Goal: Task Accomplishment & Management: Manage account settings

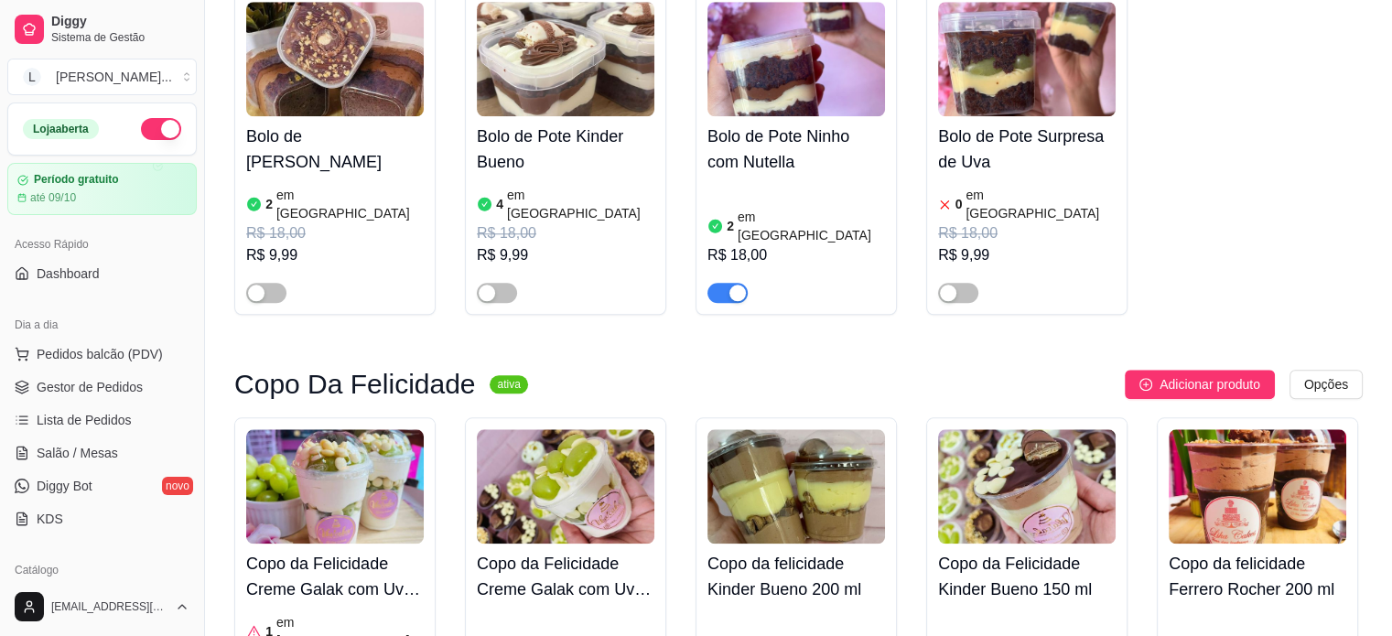
scroll to position [1922, 0]
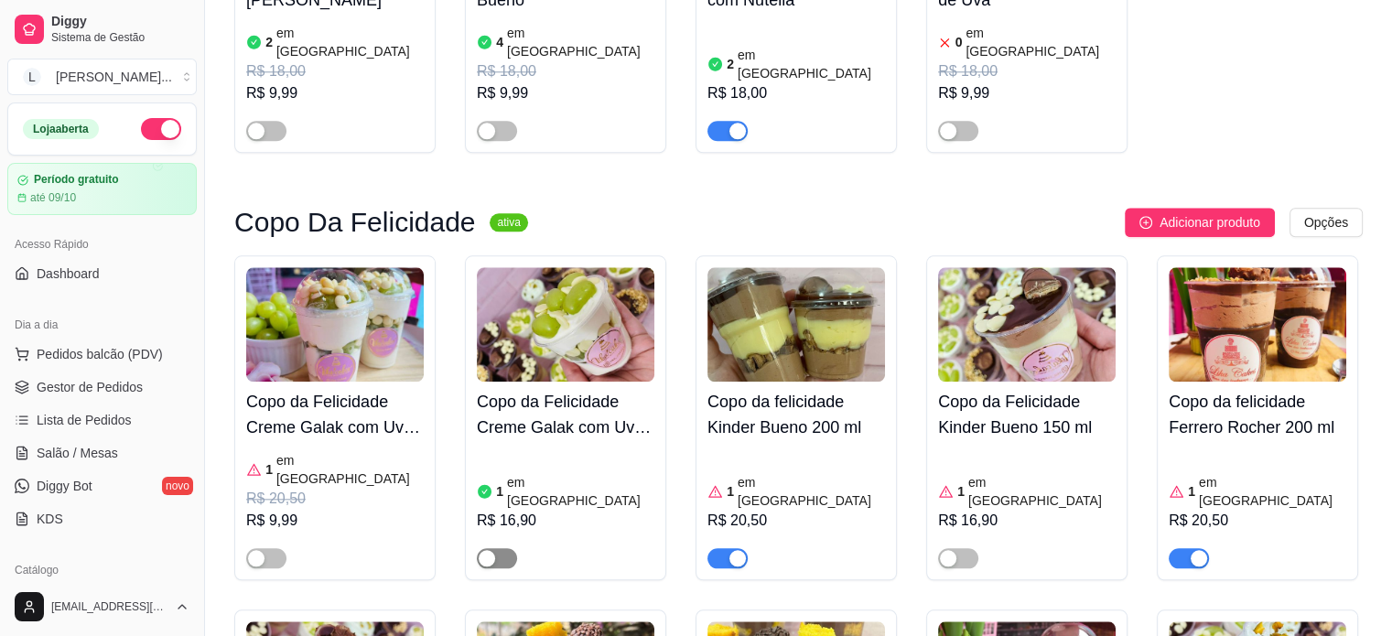
click at [493, 550] on div "button" at bounding box center [487, 558] width 16 height 16
click at [316, 389] on h4 "Copo da Felicidade Creme Galak com Uvas Verdes" at bounding box center [335, 414] width 178 height 51
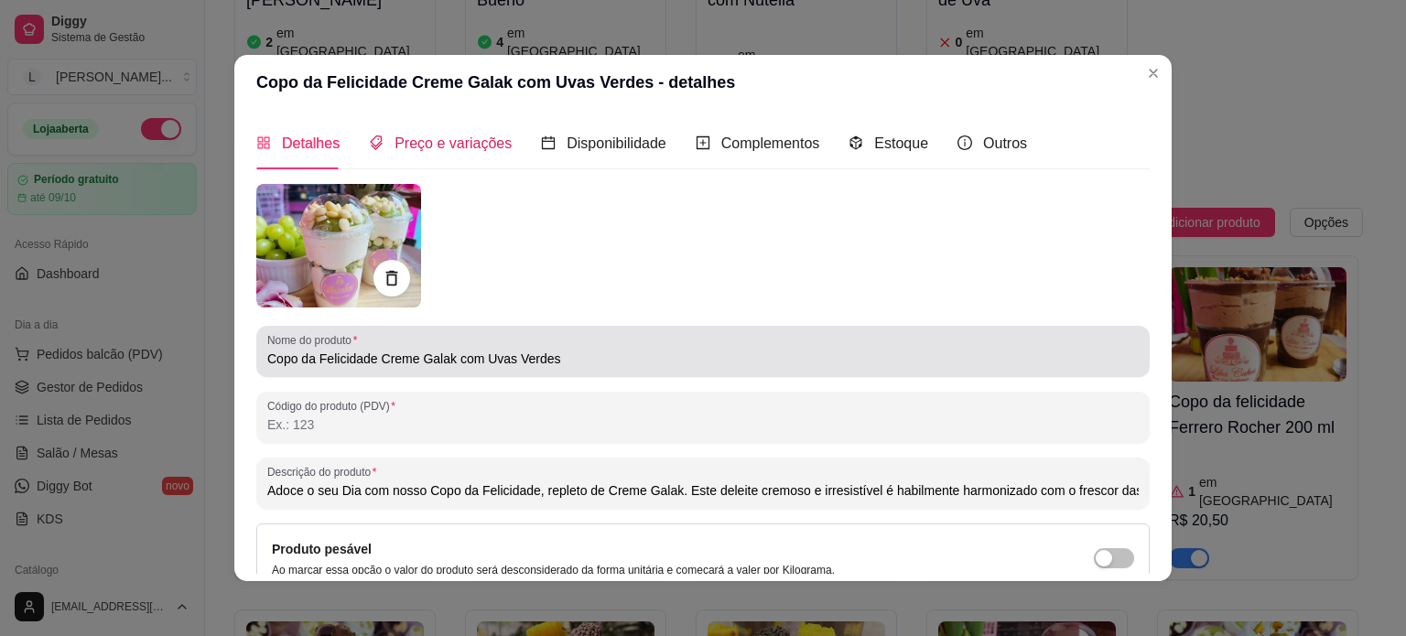
click at [399, 145] on span "Preço e variações" at bounding box center [452, 143] width 117 height 16
drag, startPoint x: 316, startPoint y: 332, endPoint x: 399, endPoint y: 145, distance: 205.3
click at [399, 145] on div "Preço e variações" at bounding box center [440, 143] width 143 height 52
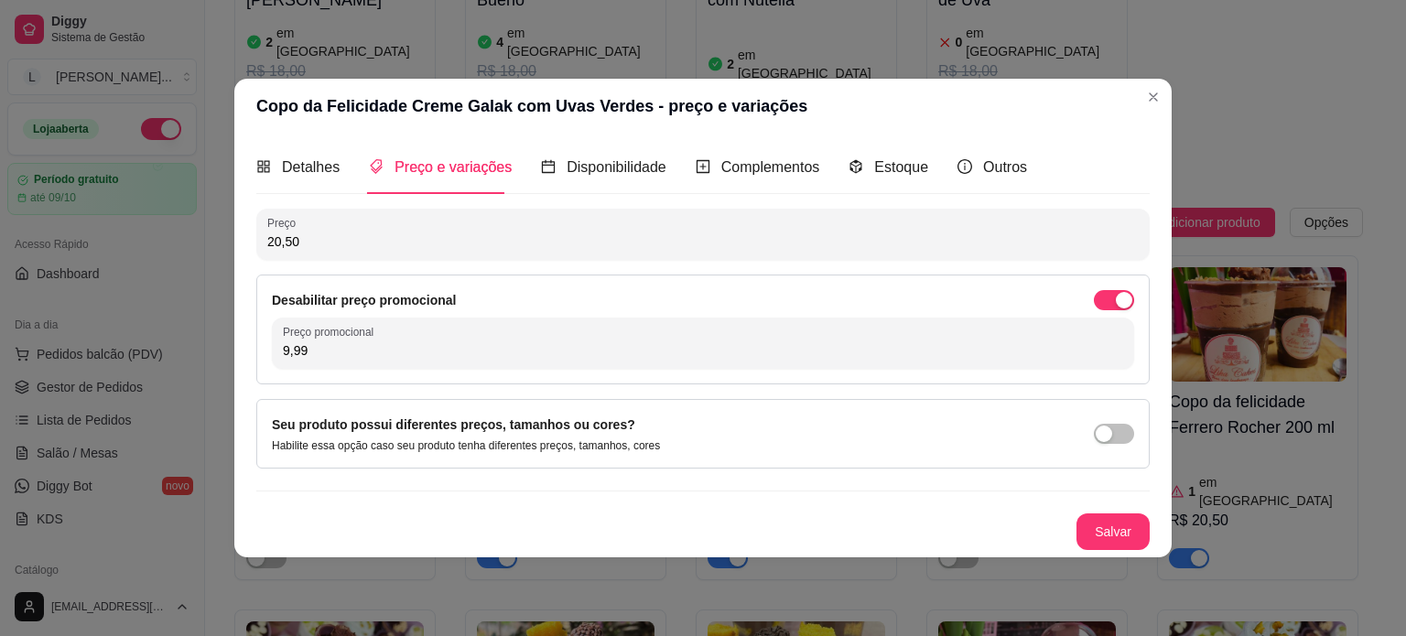
click at [1093, 292] on div "Desabilitar preço promocional" at bounding box center [703, 300] width 862 height 20
click at [1117, 299] on div "button" at bounding box center [1124, 300] width 16 height 16
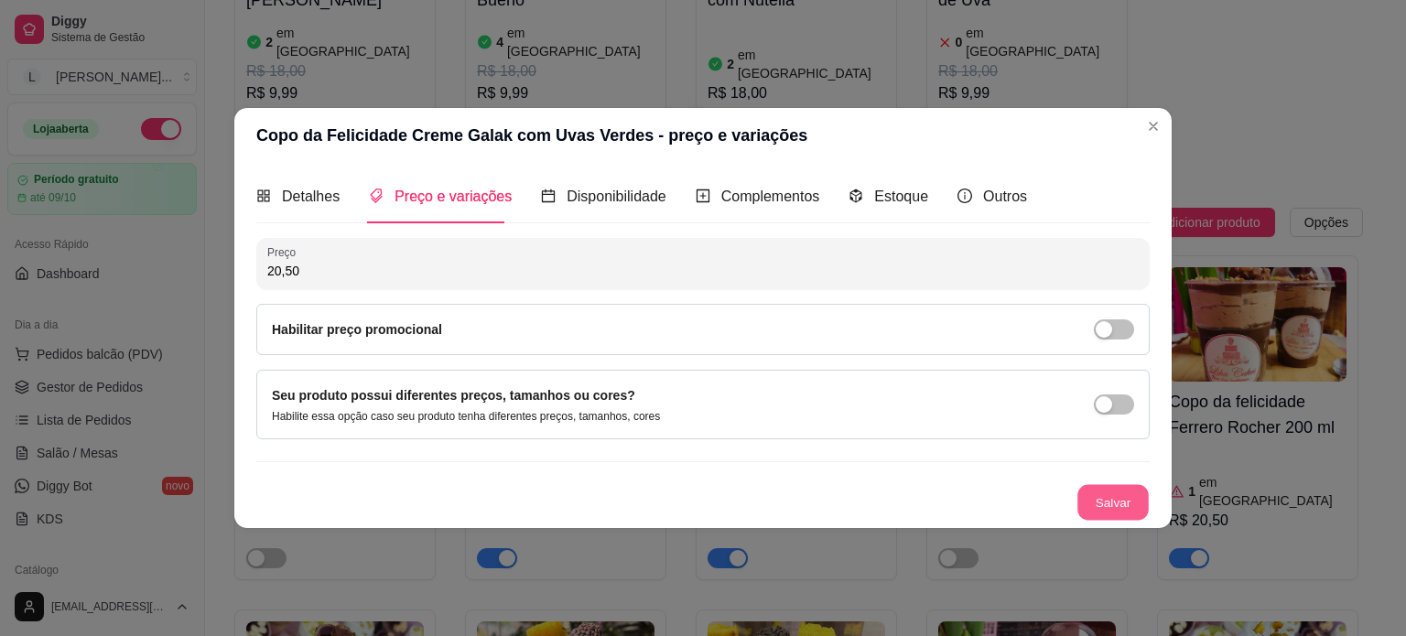
click at [1109, 506] on button "Salvar" at bounding box center [1112, 502] width 71 height 36
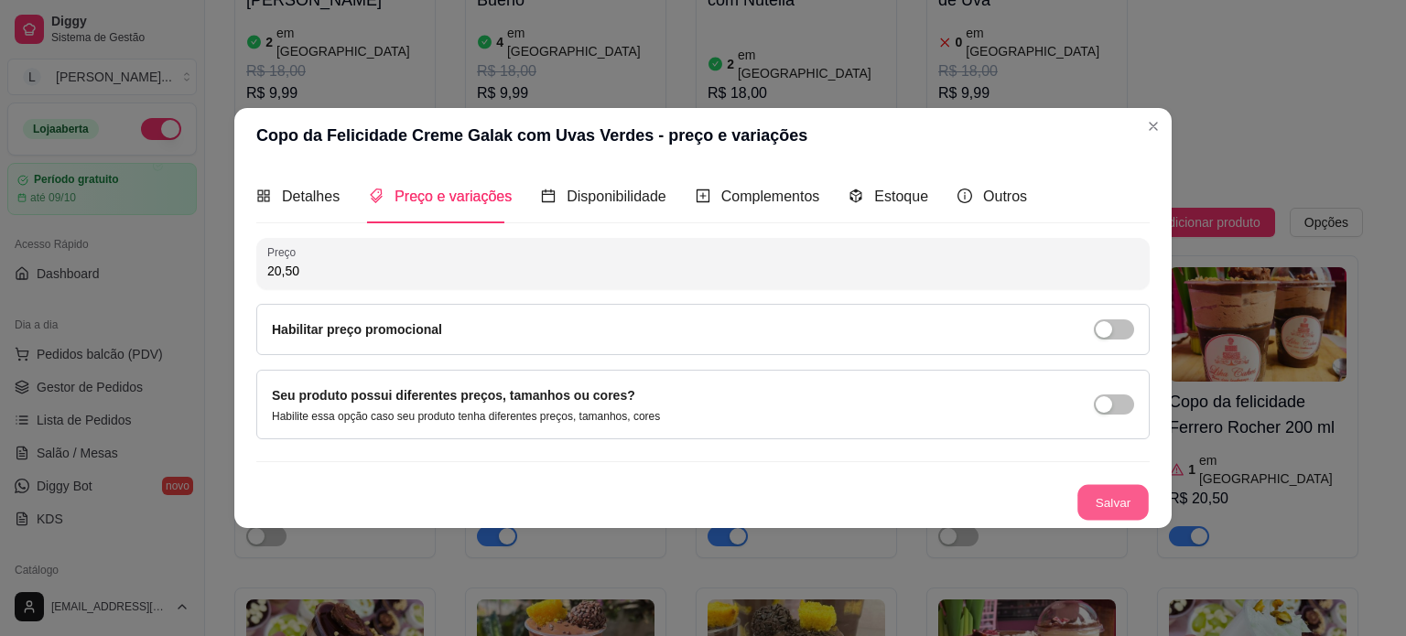
click at [1092, 498] on button "Salvar" at bounding box center [1112, 502] width 71 height 36
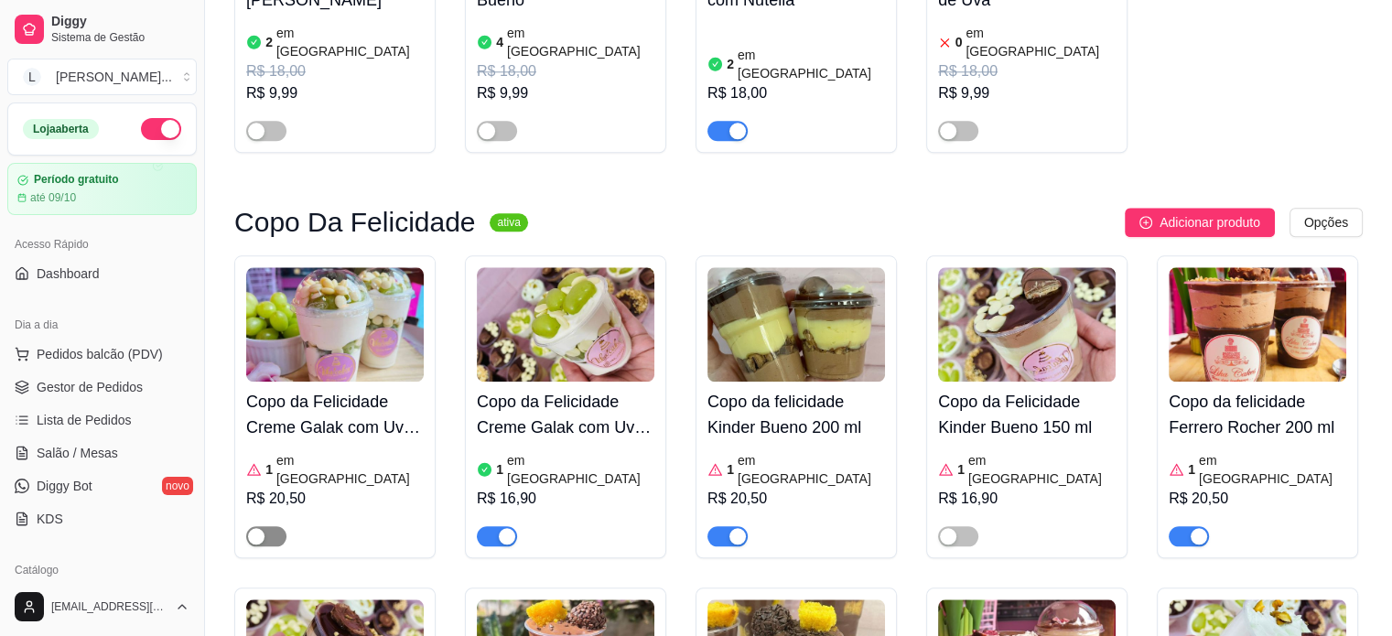
click at [271, 526] on span "button" at bounding box center [266, 536] width 40 height 20
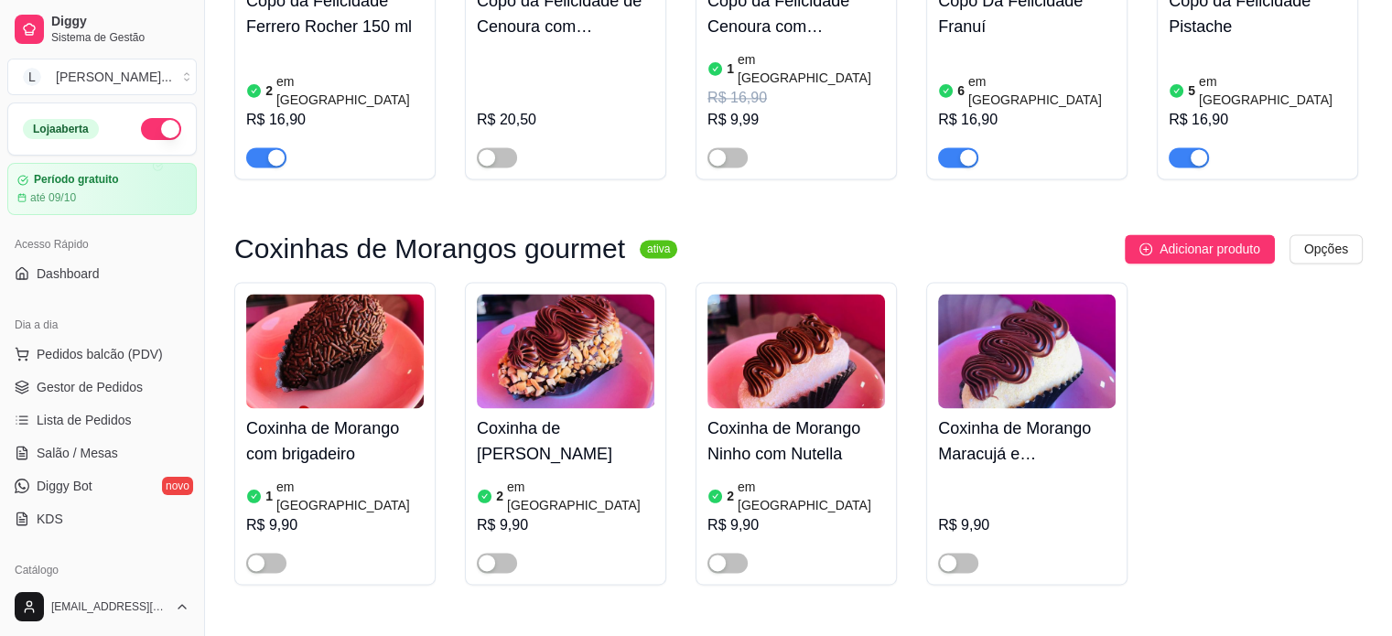
scroll to position [2746, 0]
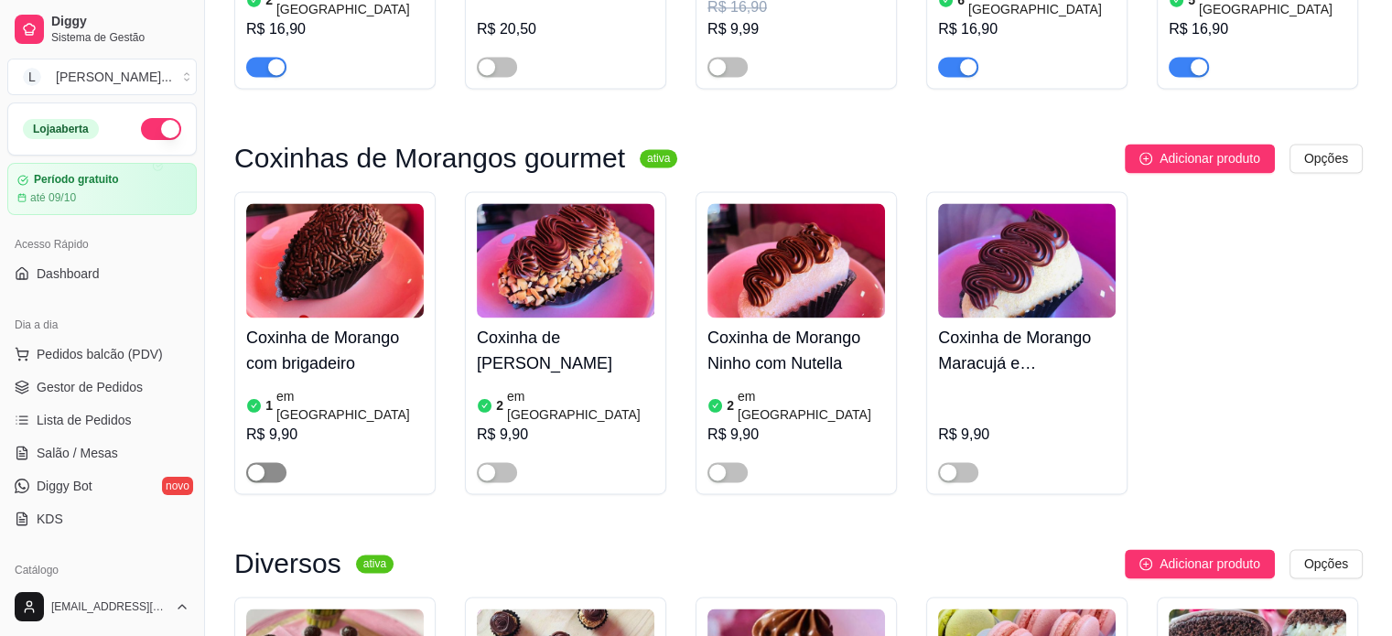
click at [260, 464] on div "button" at bounding box center [256, 472] width 16 height 16
click at [477, 460] on div at bounding box center [497, 471] width 40 height 22
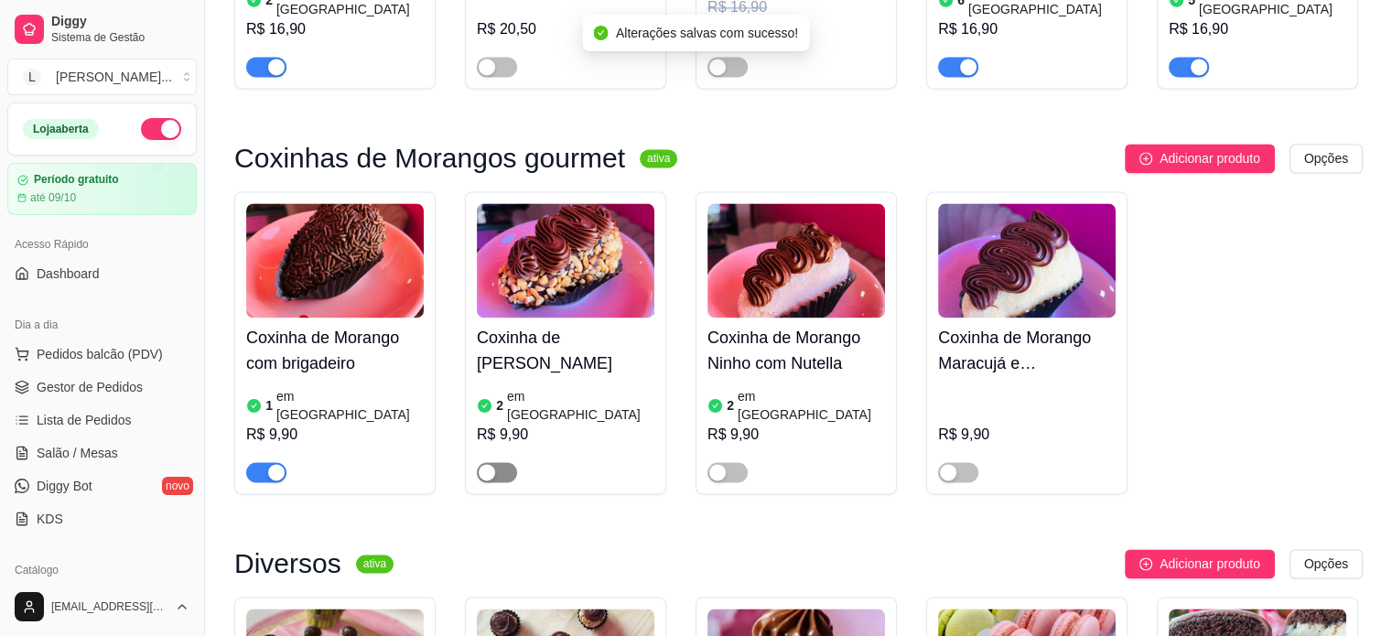
click at [480, 464] on div "button" at bounding box center [487, 472] width 16 height 16
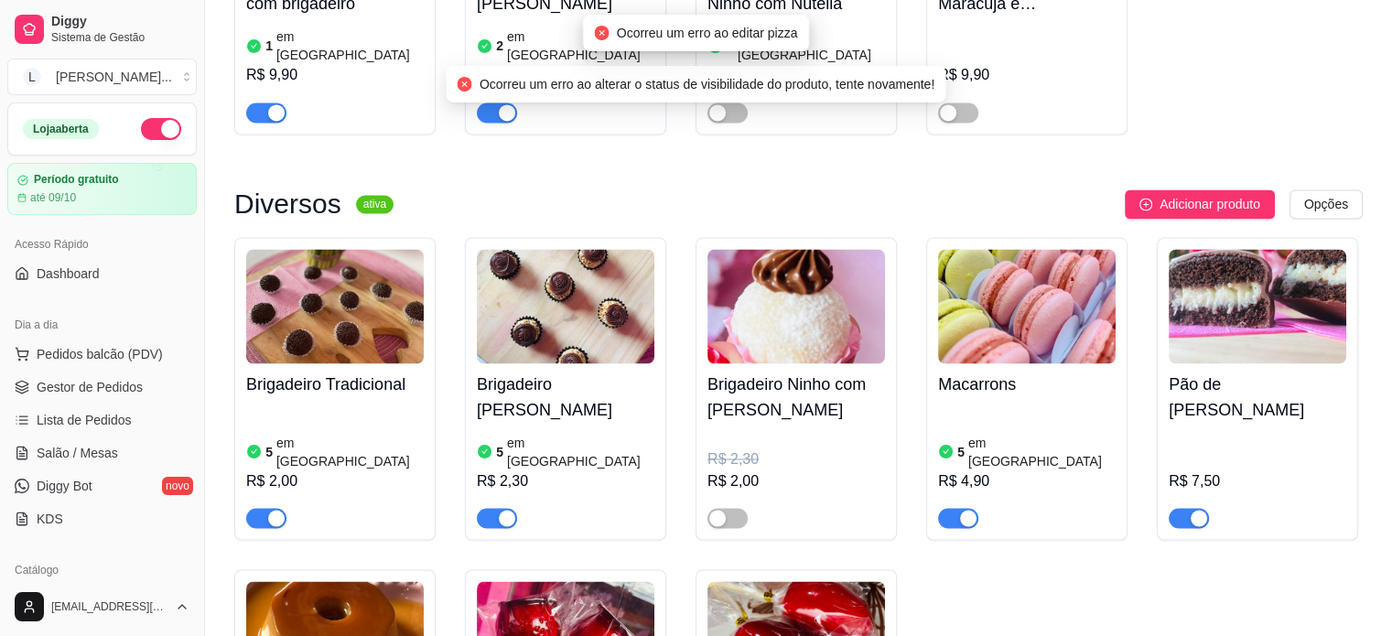
scroll to position [3112, 0]
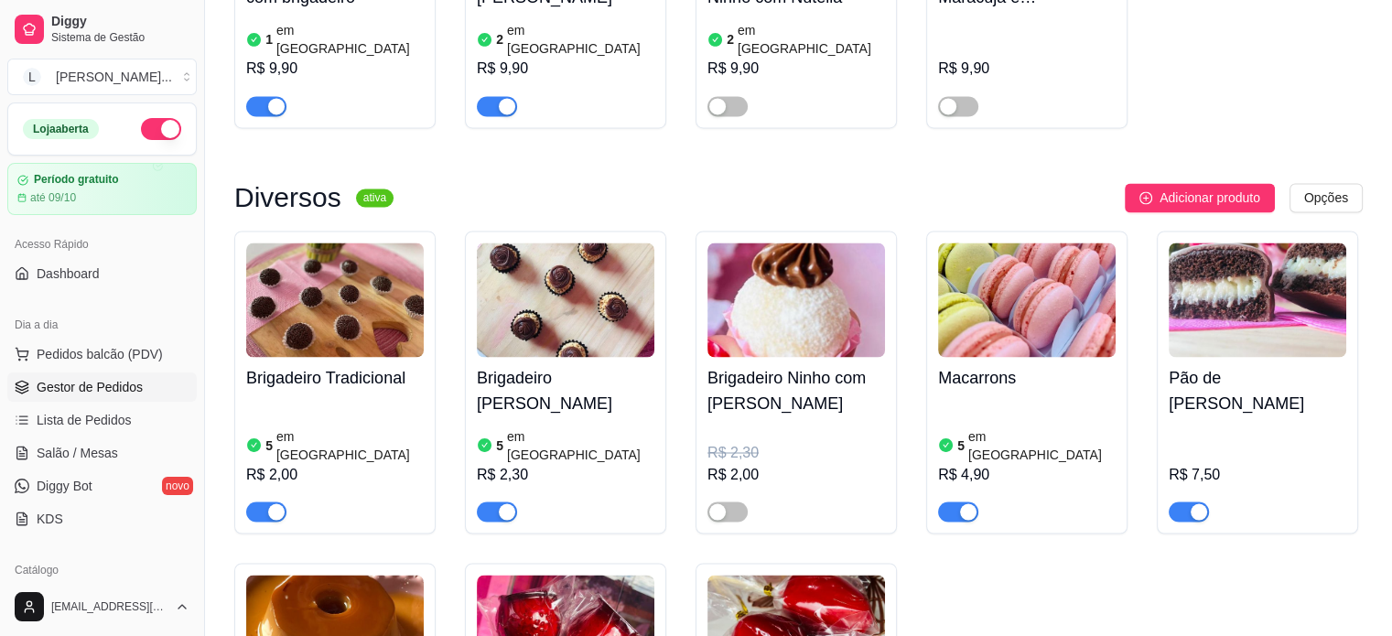
click at [79, 392] on span "Gestor de Pedidos" at bounding box center [90, 387] width 106 height 18
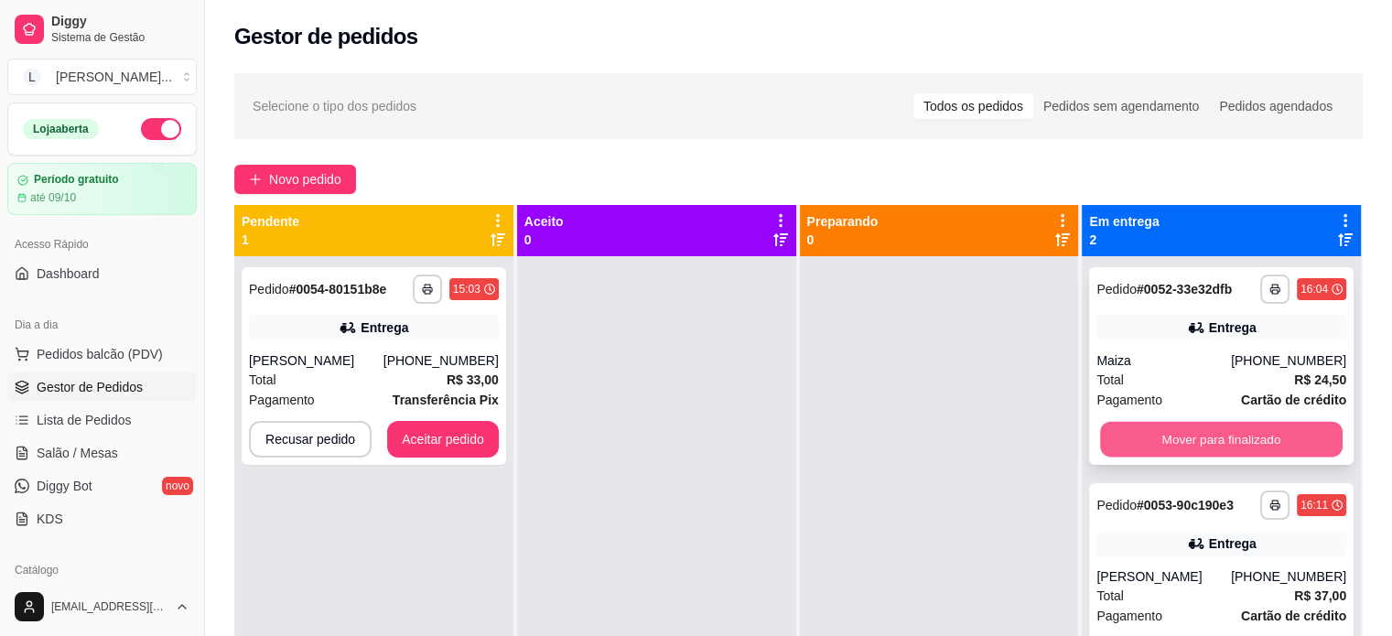
click at [1182, 429] on button "Mover para finalizado" at bounding box center [1221, 440] width 243 height 36
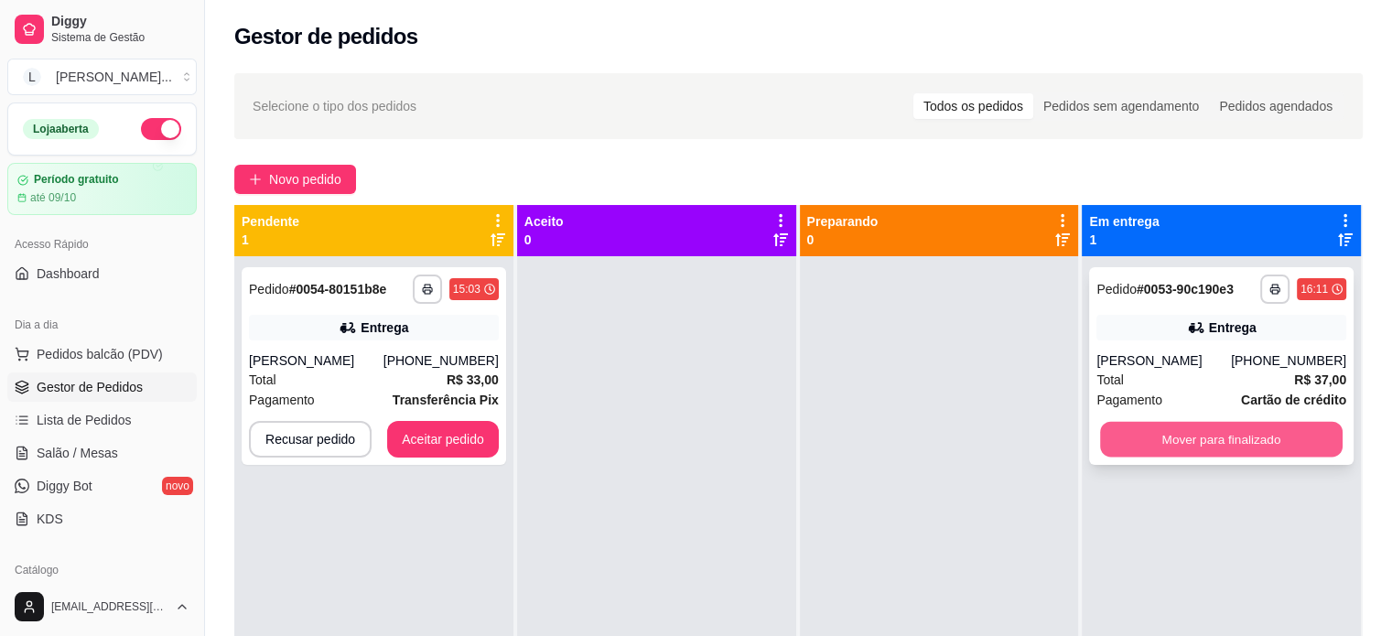
click at [1144, 424] on button "Mover para finalizado" at bounding box center [1221, 440] width 243 height 36
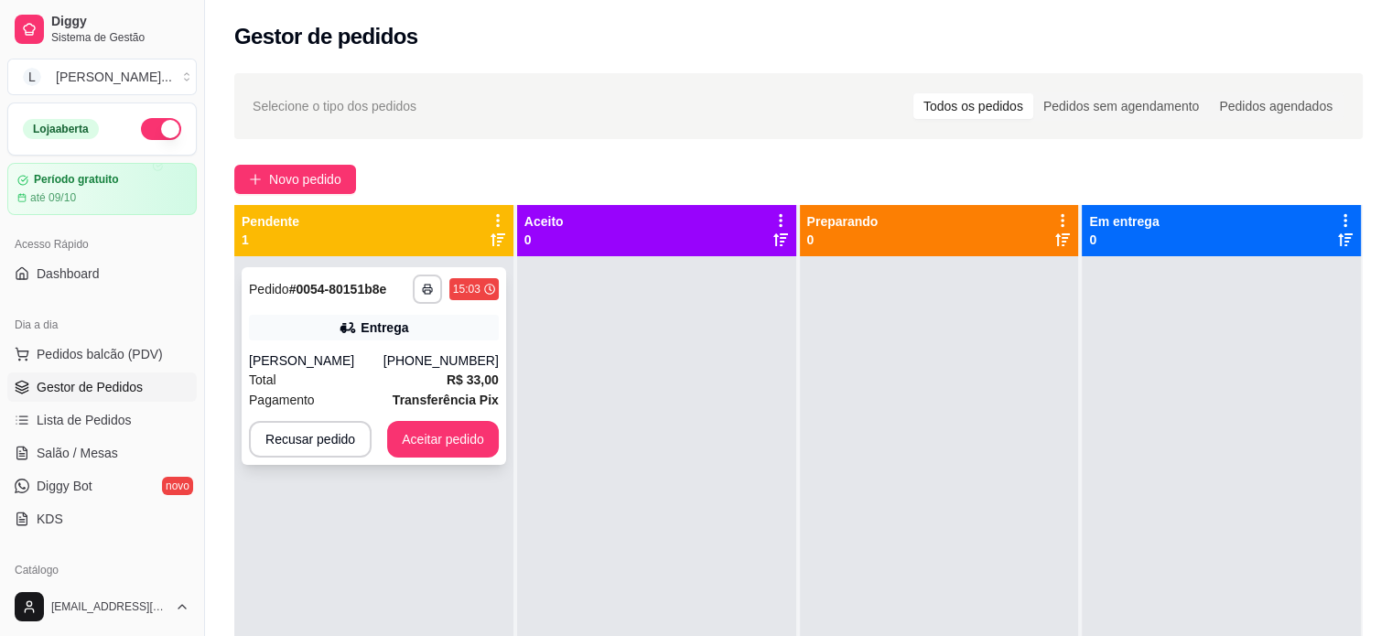
click at [381, 368] on div "[PERSON_NAME]" at bounding box center [316, 360] width 135 height 18
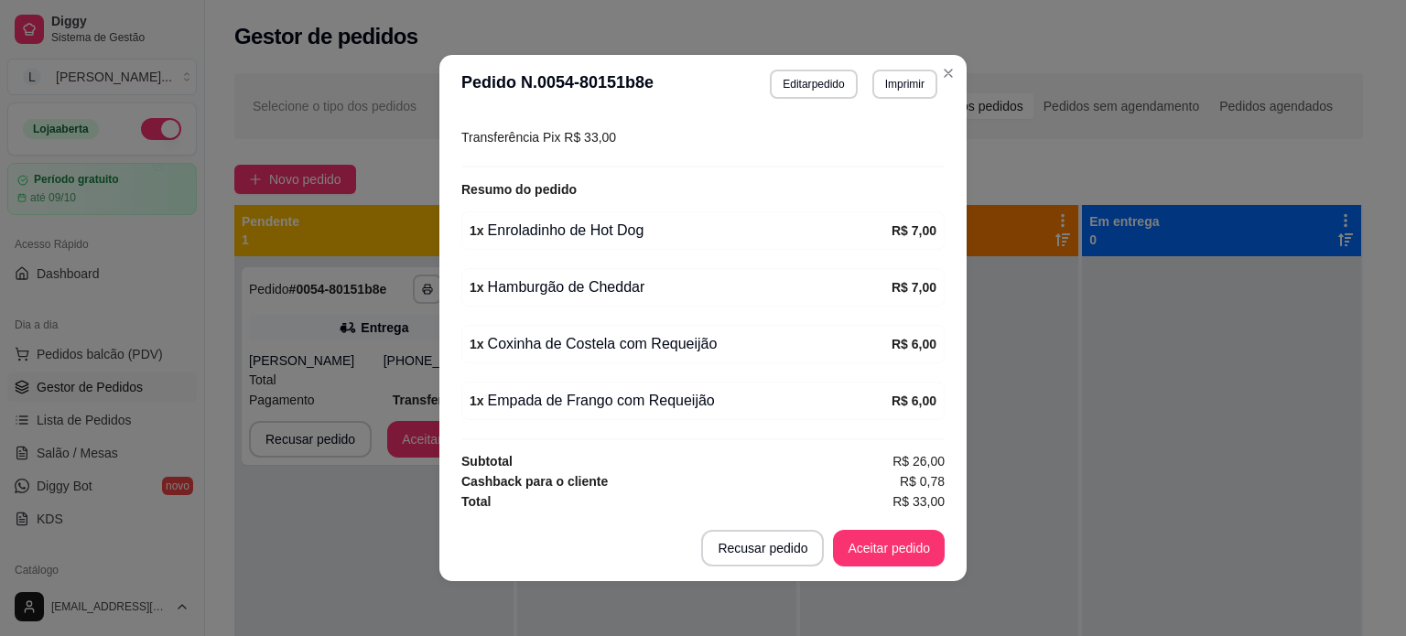
scroll to position [4, 0]
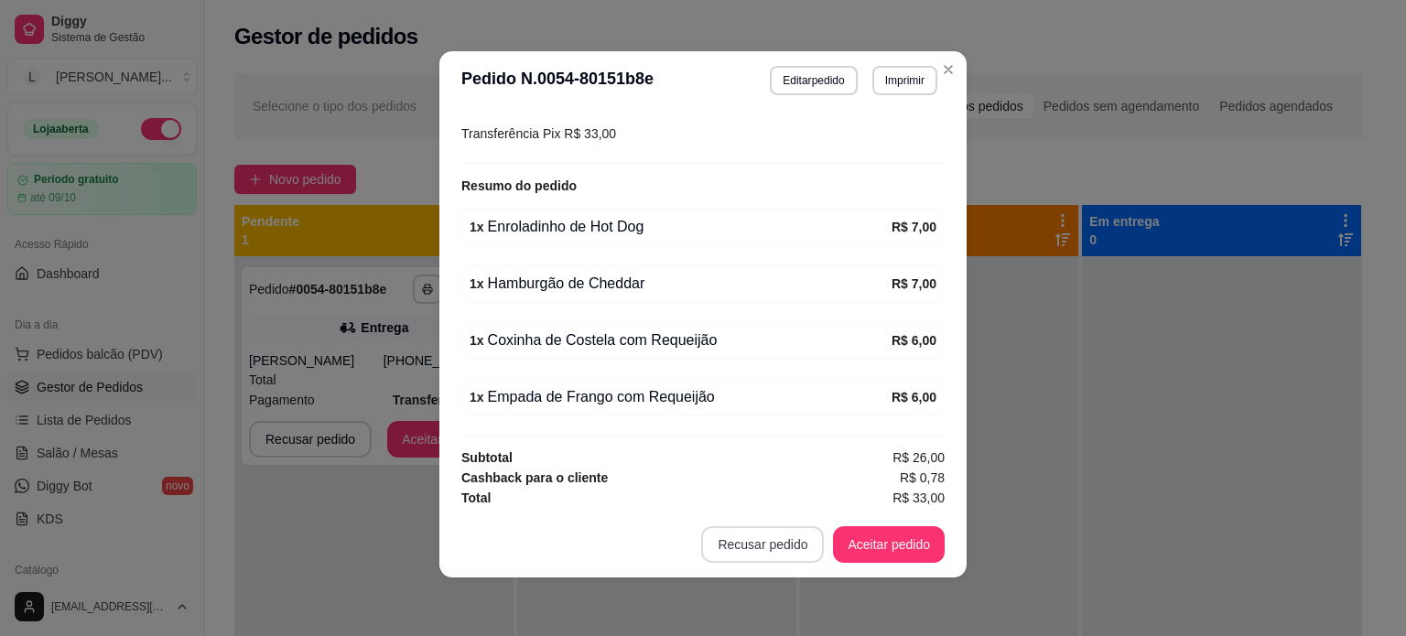
click at [791, 551] on button "Recusar pedido" at bounding box center [762, 544] width 123 height 37
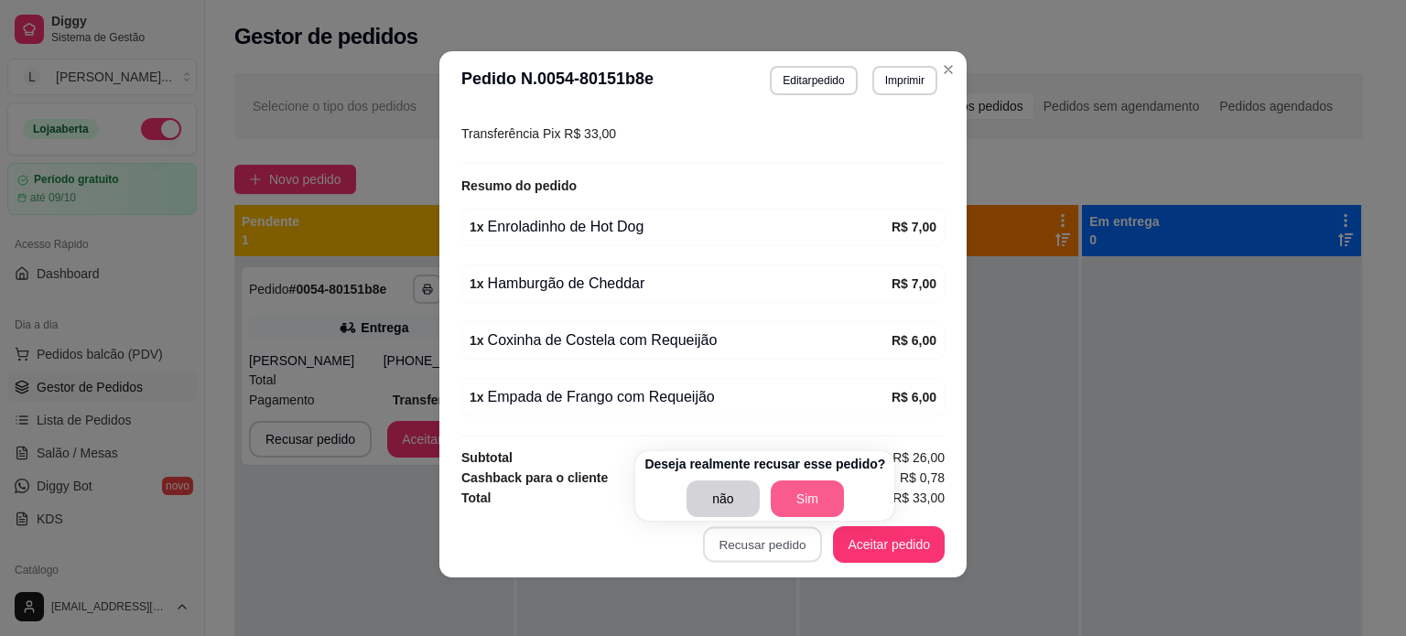
click at [806, 488] on button "Sim" at bounding box center [807, 498] width 73 height 37
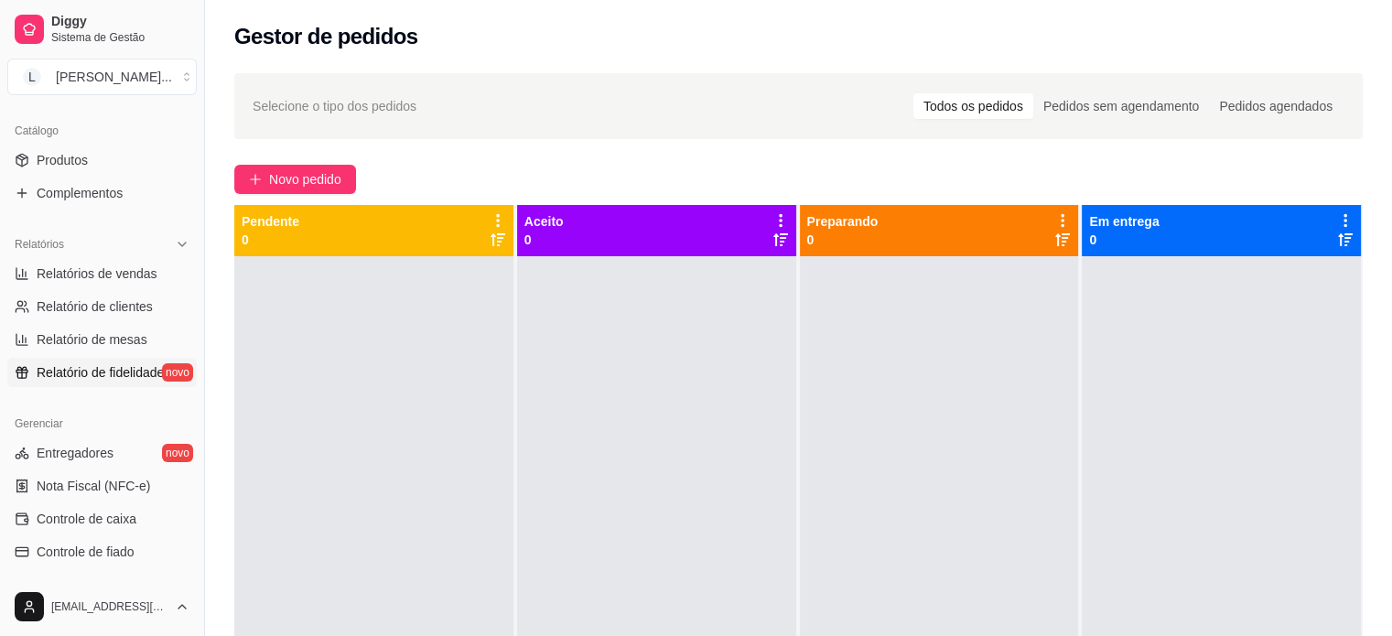
scroll to position [458, 0]
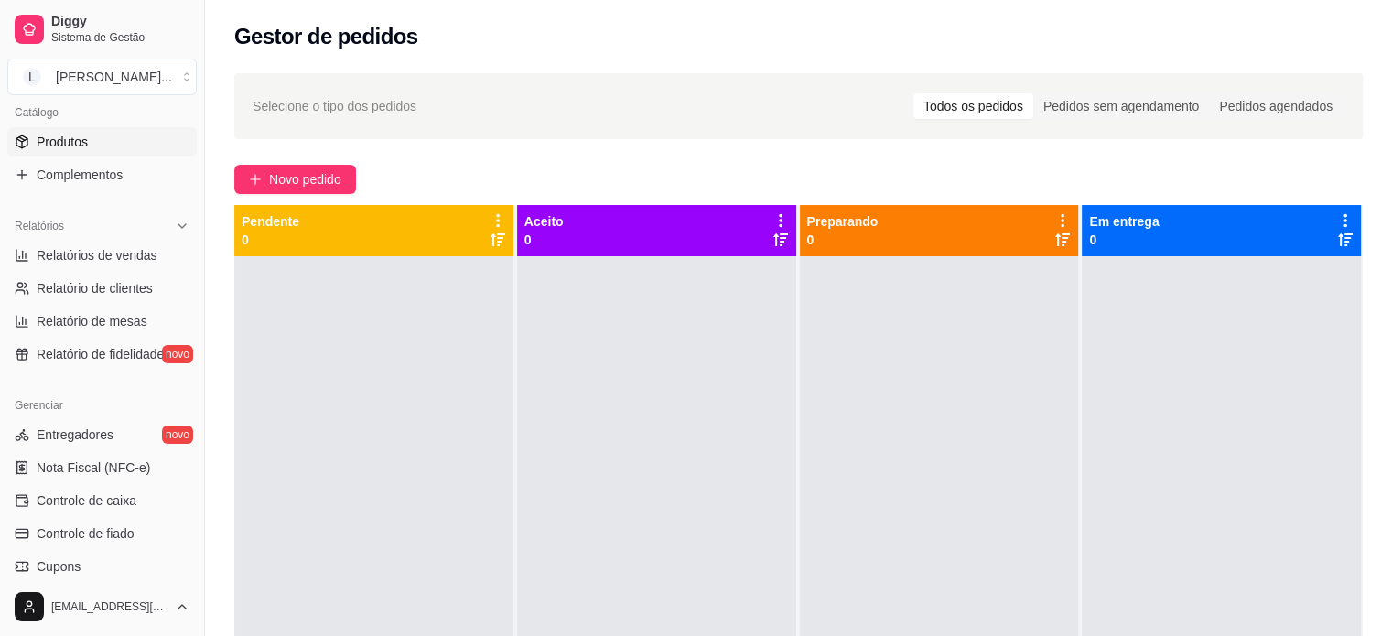
click at [85, 127] on link "Produtos" at bounding box center [101, 141] width 189 height 29
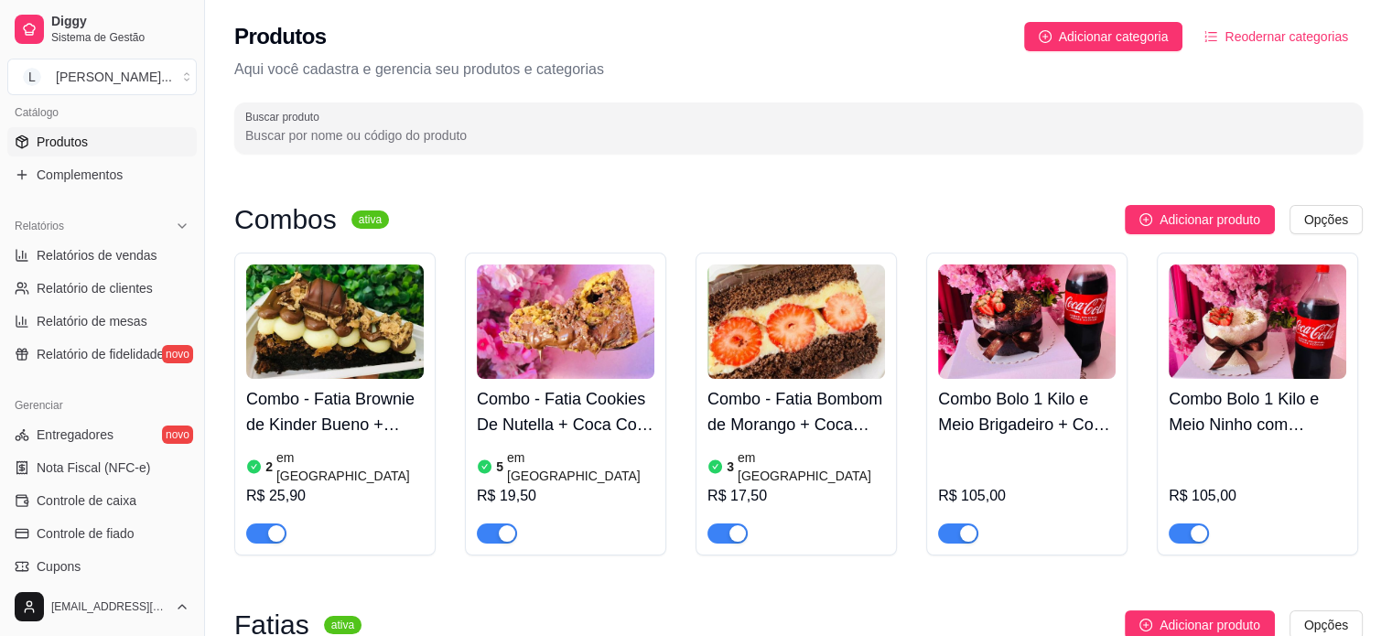
click at [315, 146] on div at bounding box center [798, 128] width 1106 height 37
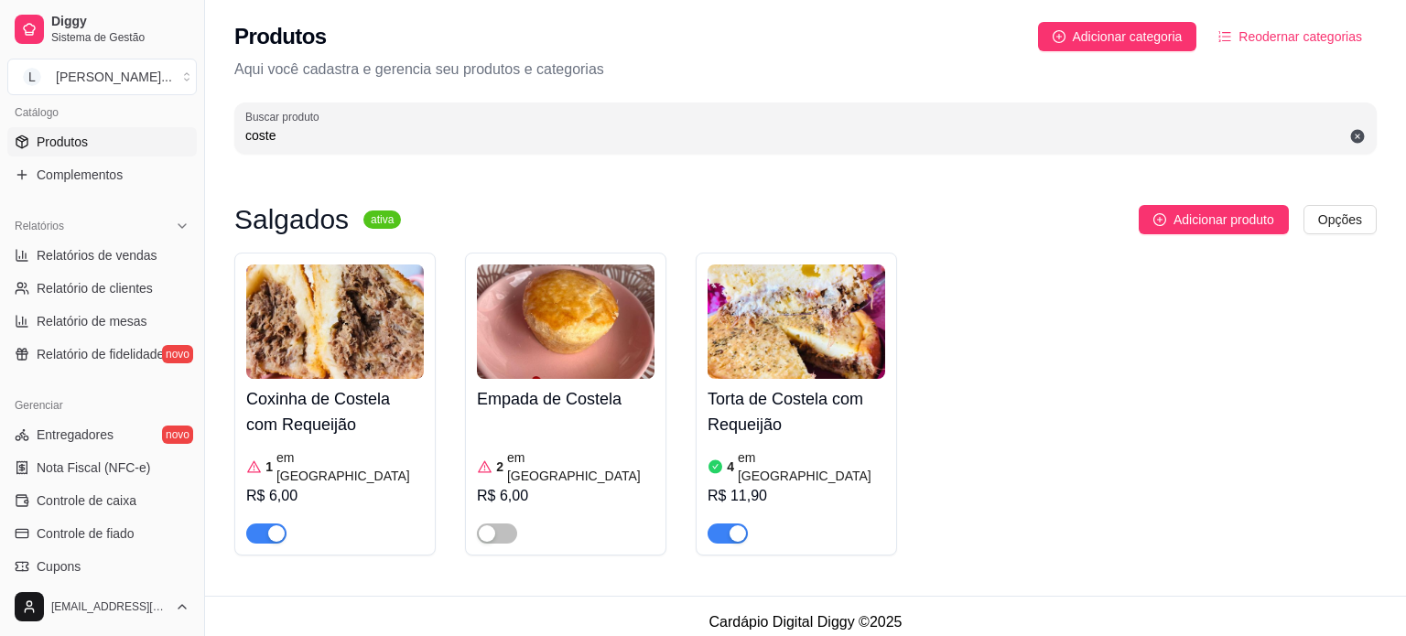
type input "coste"
click at [271, 525] on div "button" at bounding box center [276, 533] width 16 height 16
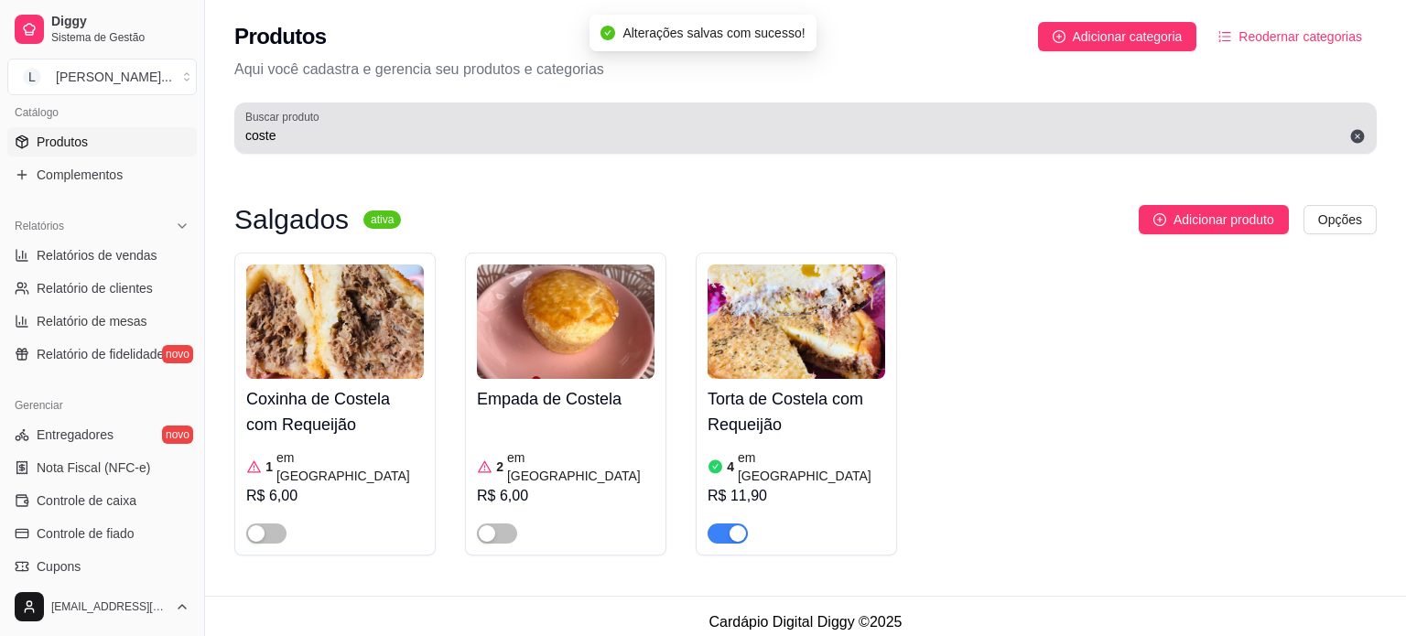
click at [334, 134] on input "coste" at bounding box center [805, 135] width 1120 height 18
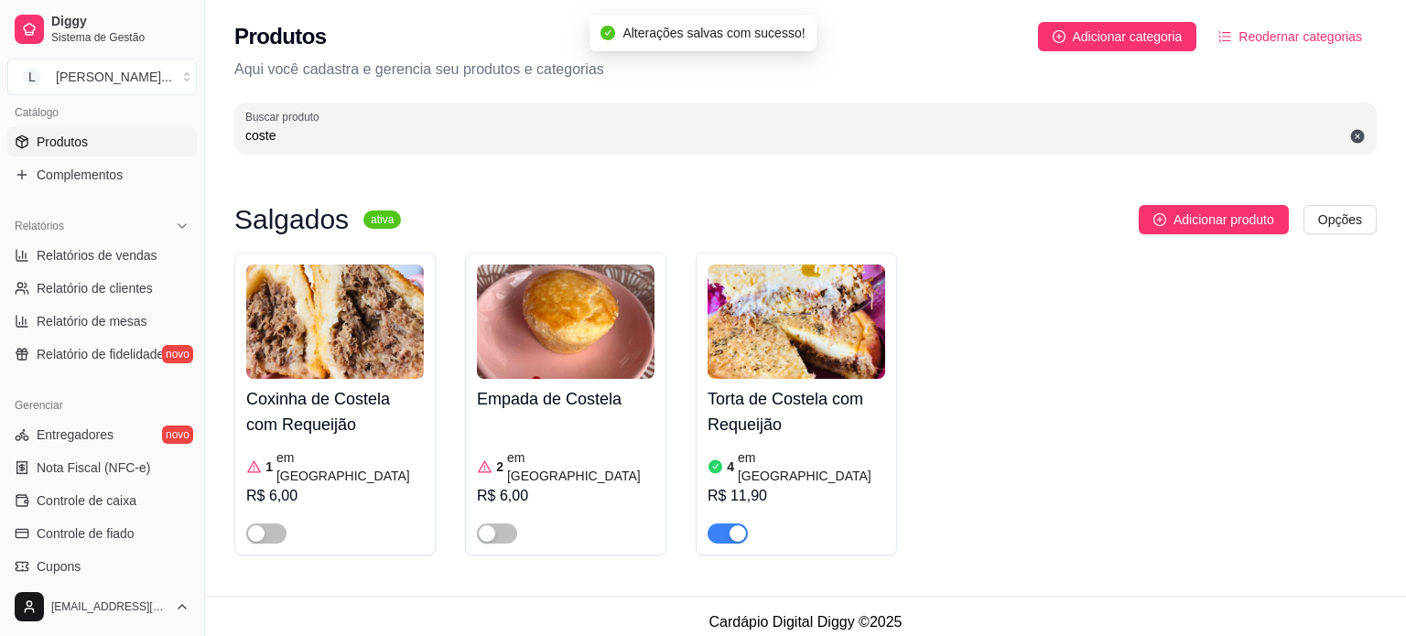
click at [334, 134] on input "coste" at bounding box center [805, 135] width 1120 height 18
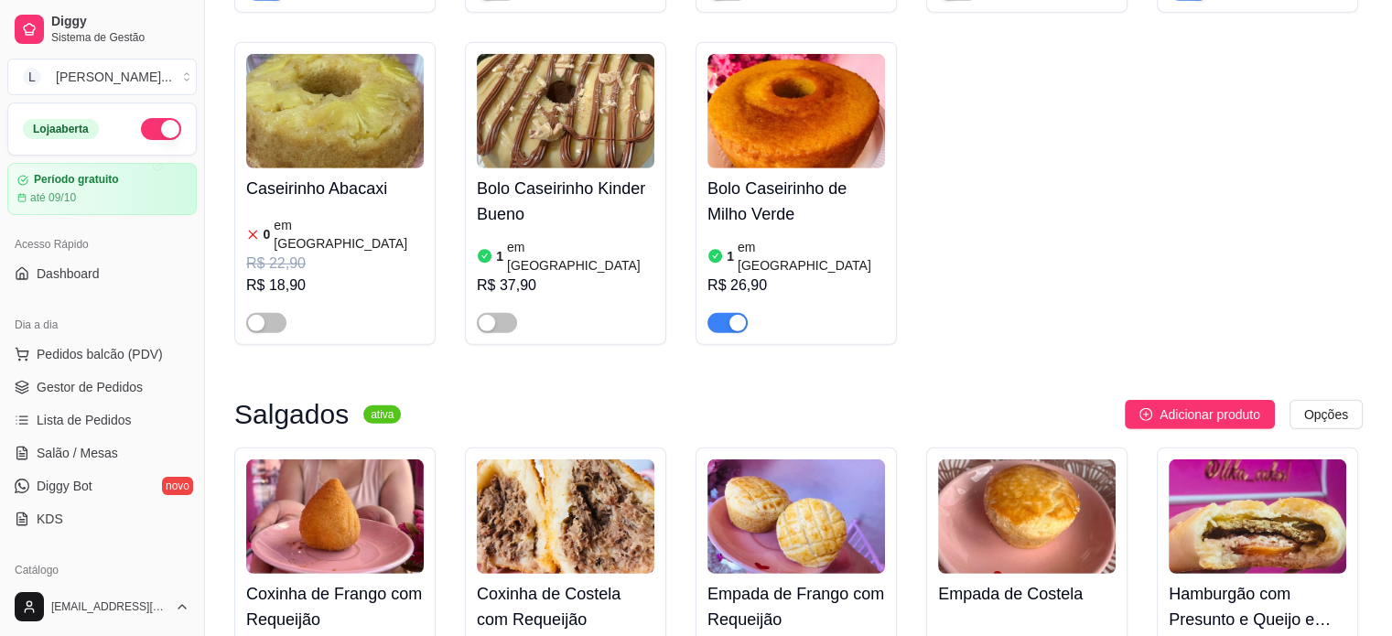
scroll to position [5857, 0]
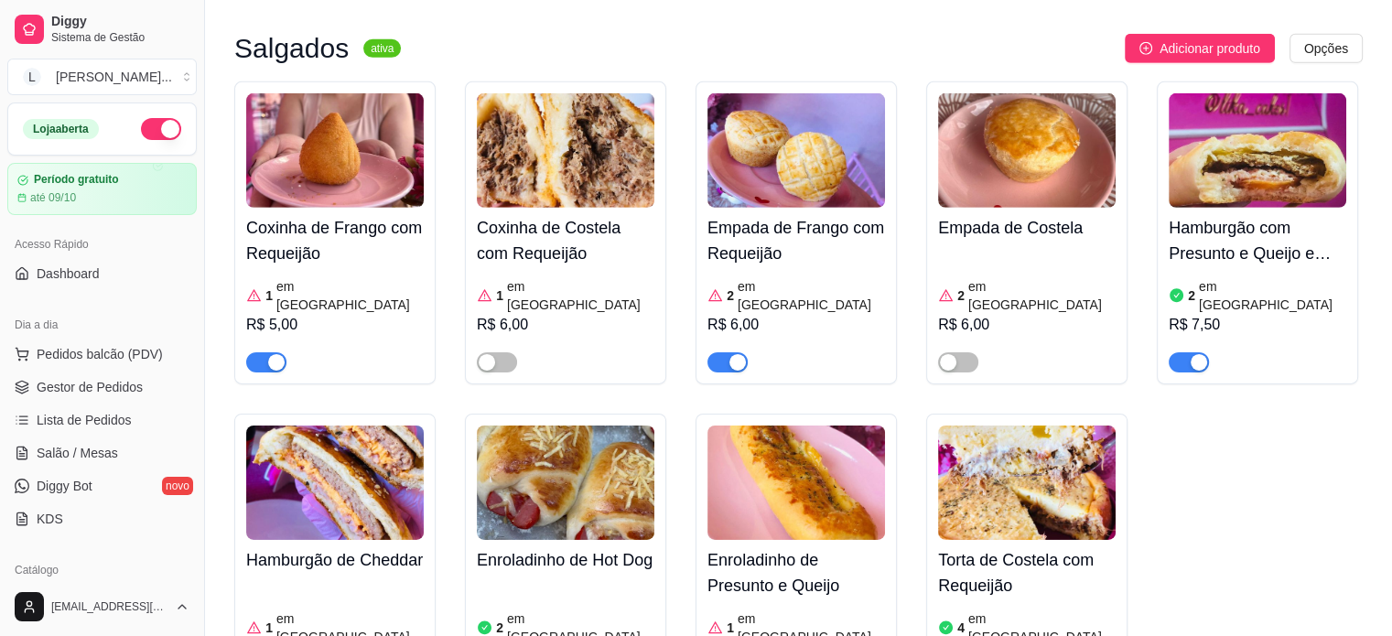
click at [420, 547] on h4 "Hamburgão de Cheddar" at bounding box center [335, 560] width 178 height 26
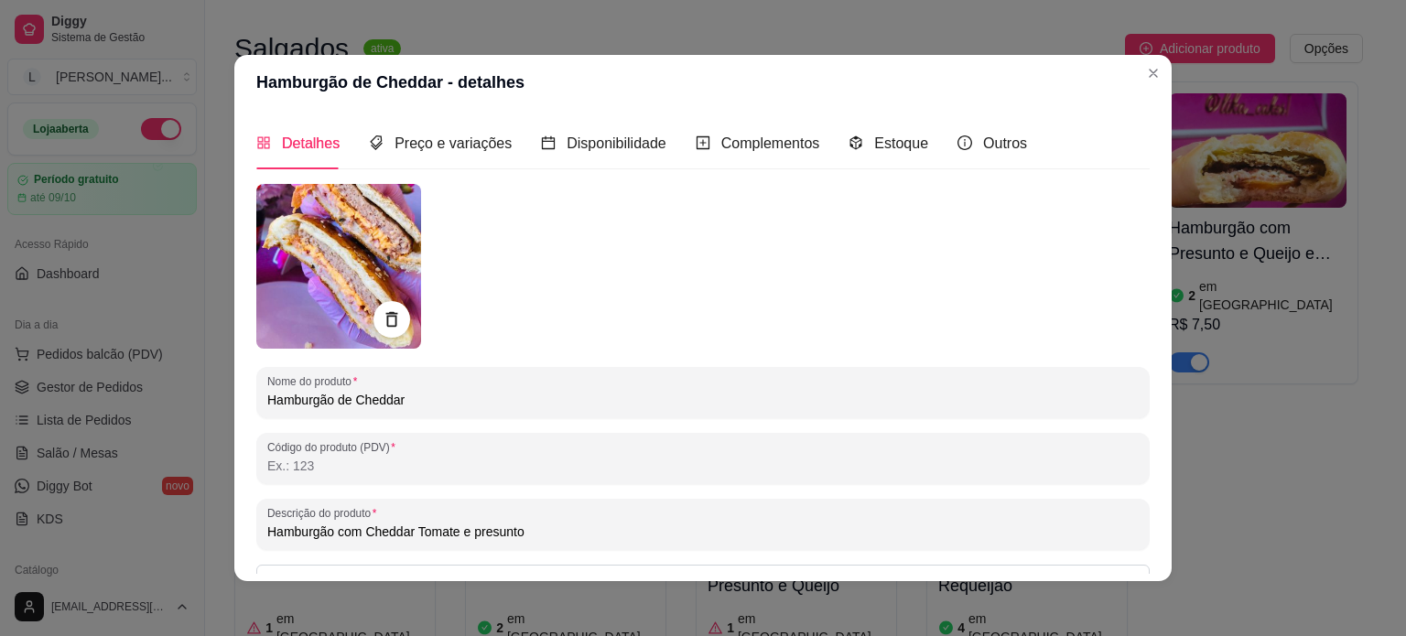
click at [1133, 82] on header "Hamburgão de Cheddar - detalhes" at bounding box center [702, 82] width 937 height 55
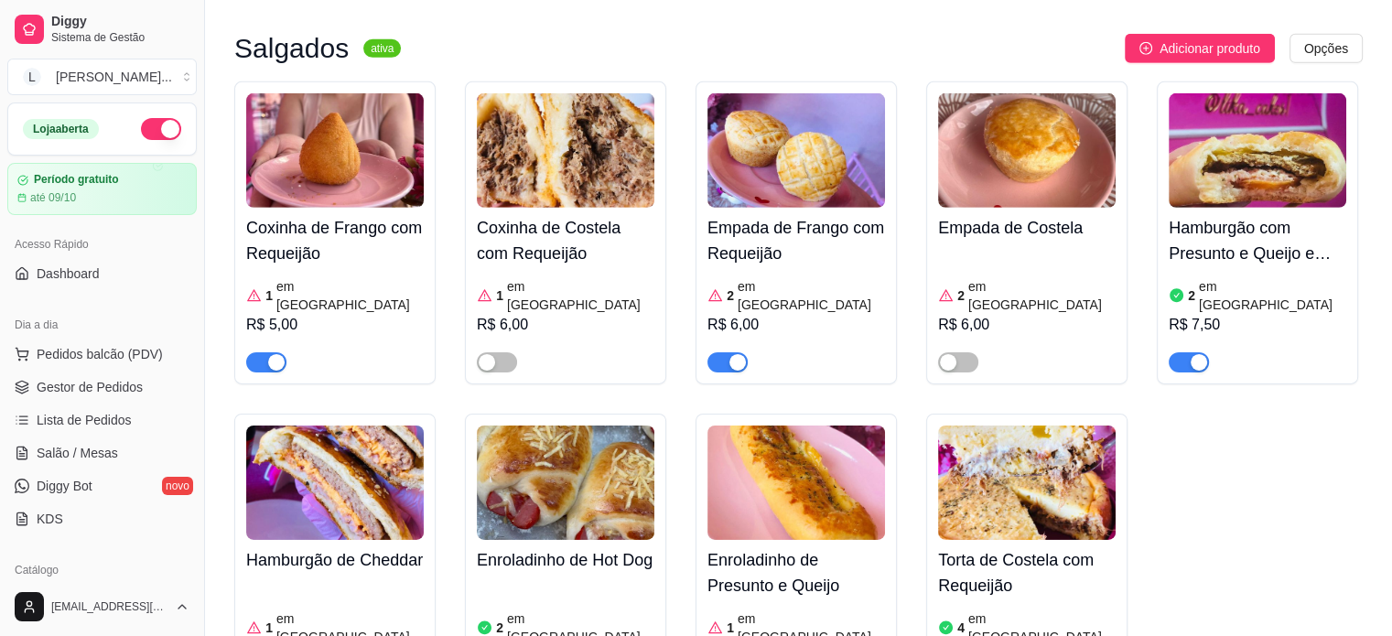
click at [1190, 352] on button "button" at bounding box center [1189, 362] width 40 height 20
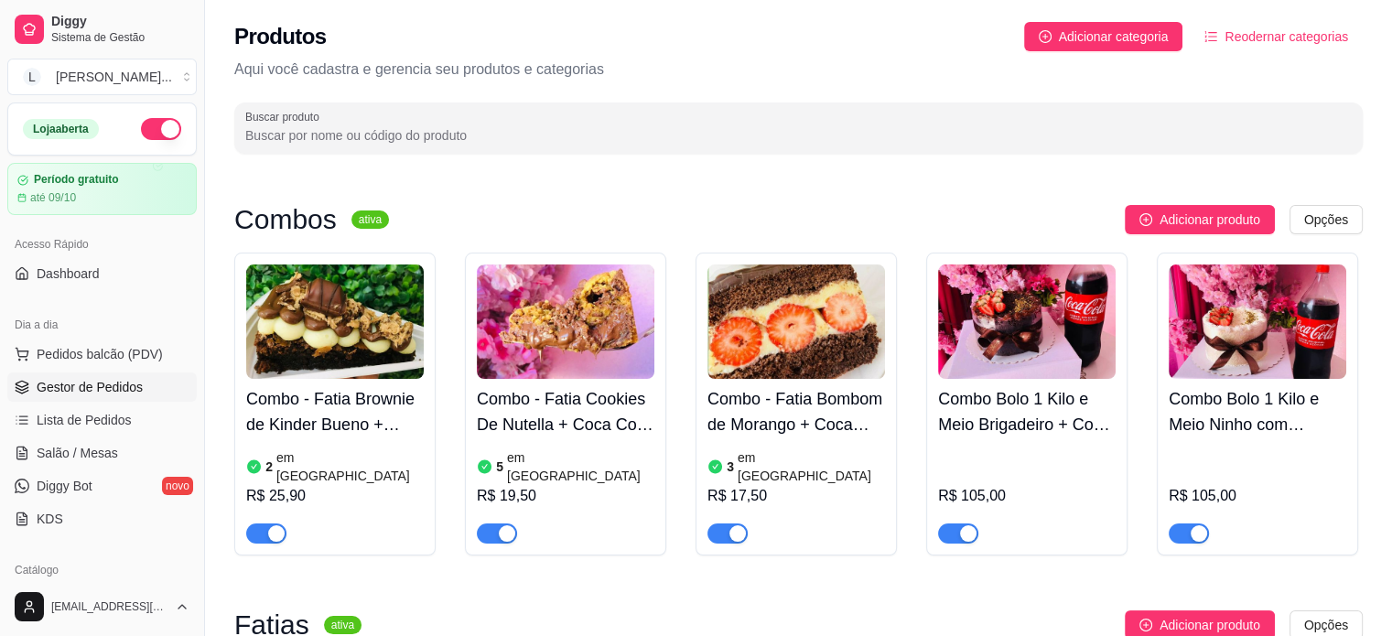
click at [81, 392] on span "Gestor de Pedidos" at bounding box center [90, 387] width 106 height 18
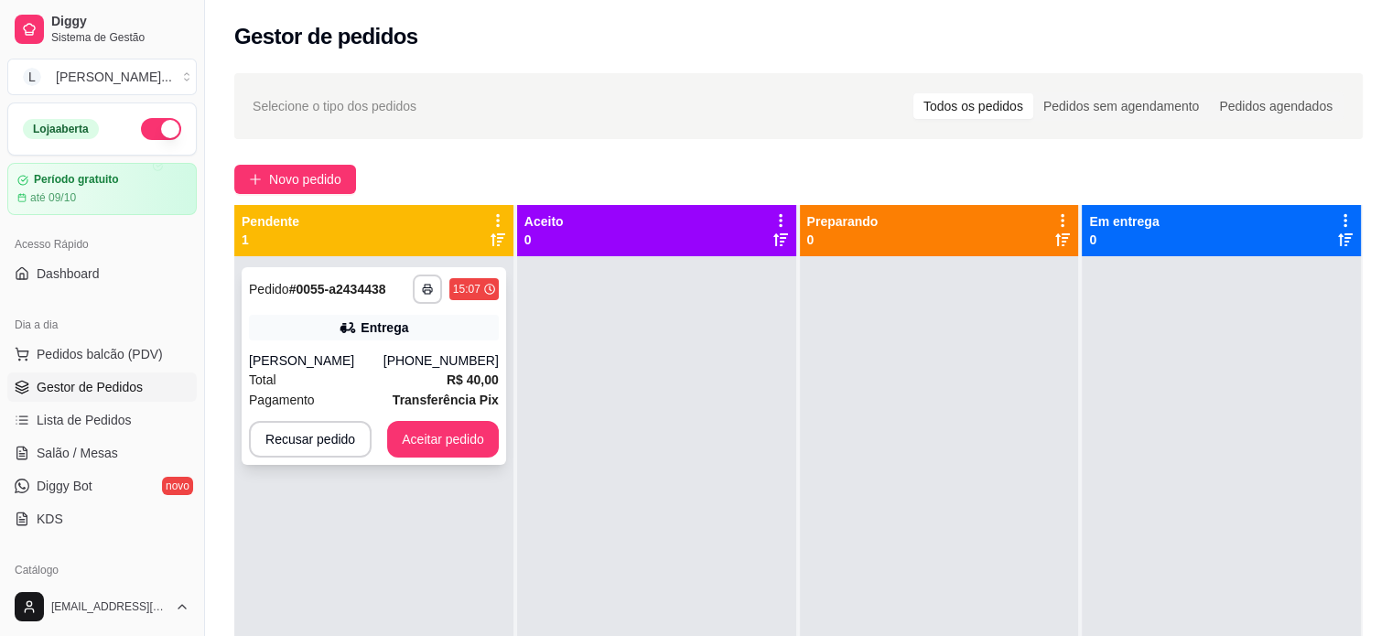
click at [318, 332] on div "Entrega" at bounding box center [374, 328] width 250 height 26
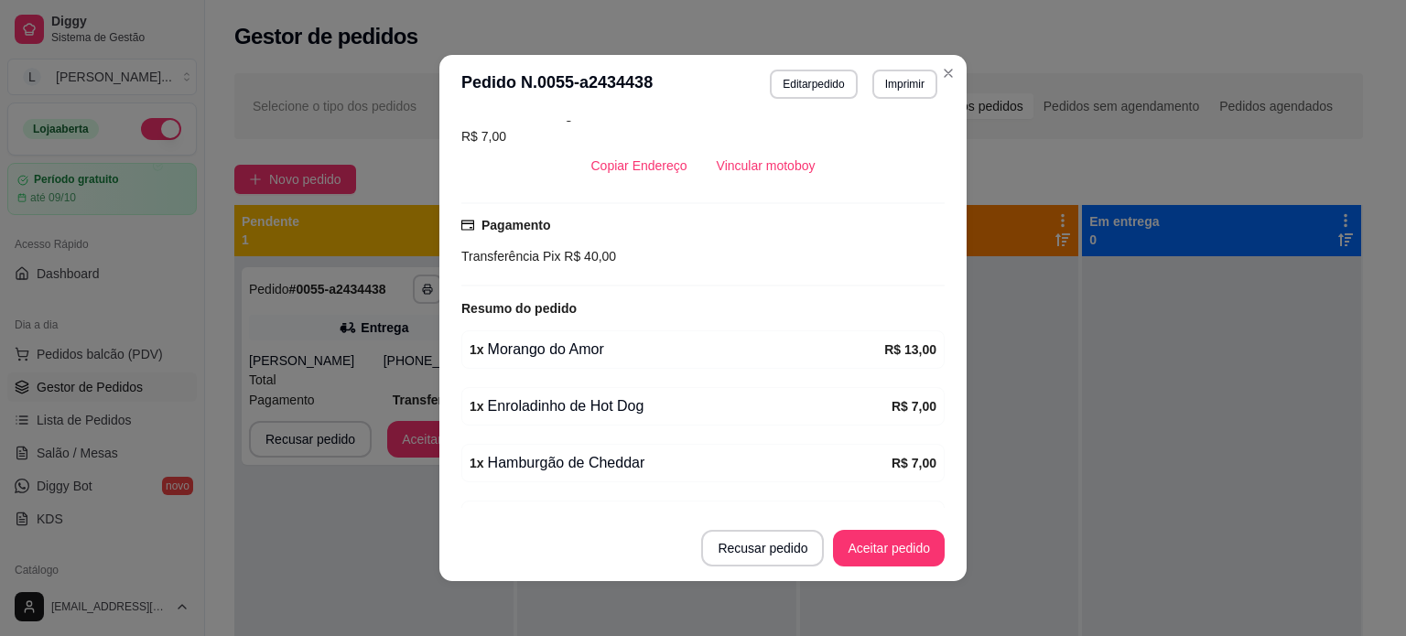
scroll to position [328, 0]
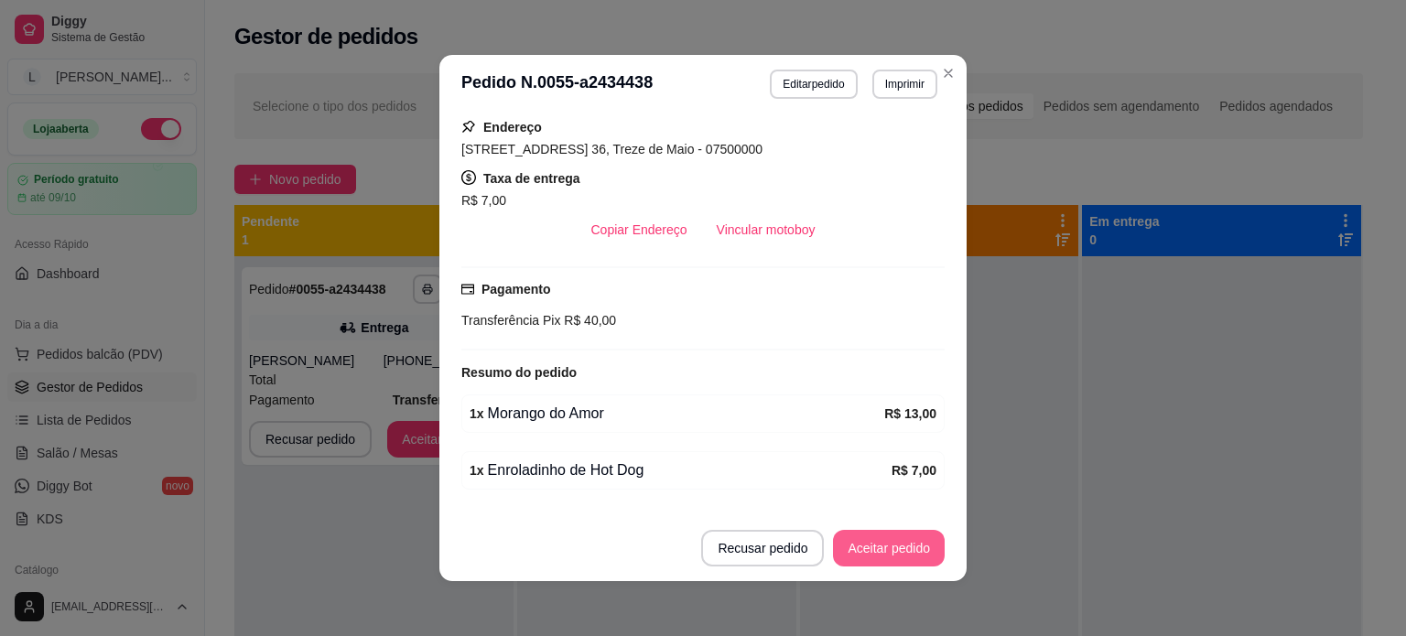
click at [890, 540] on button "Aceitar pedido" at bounding box center [889, 548] width 112 height 37
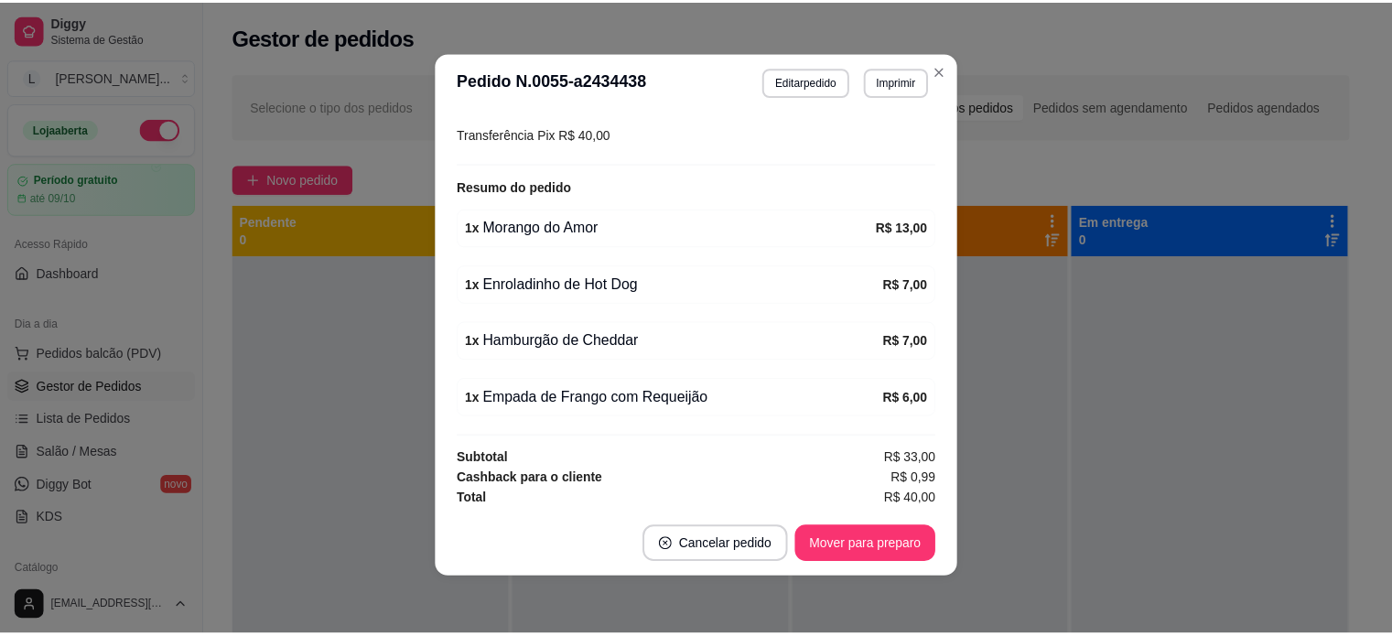
scroll to position [4, 0]
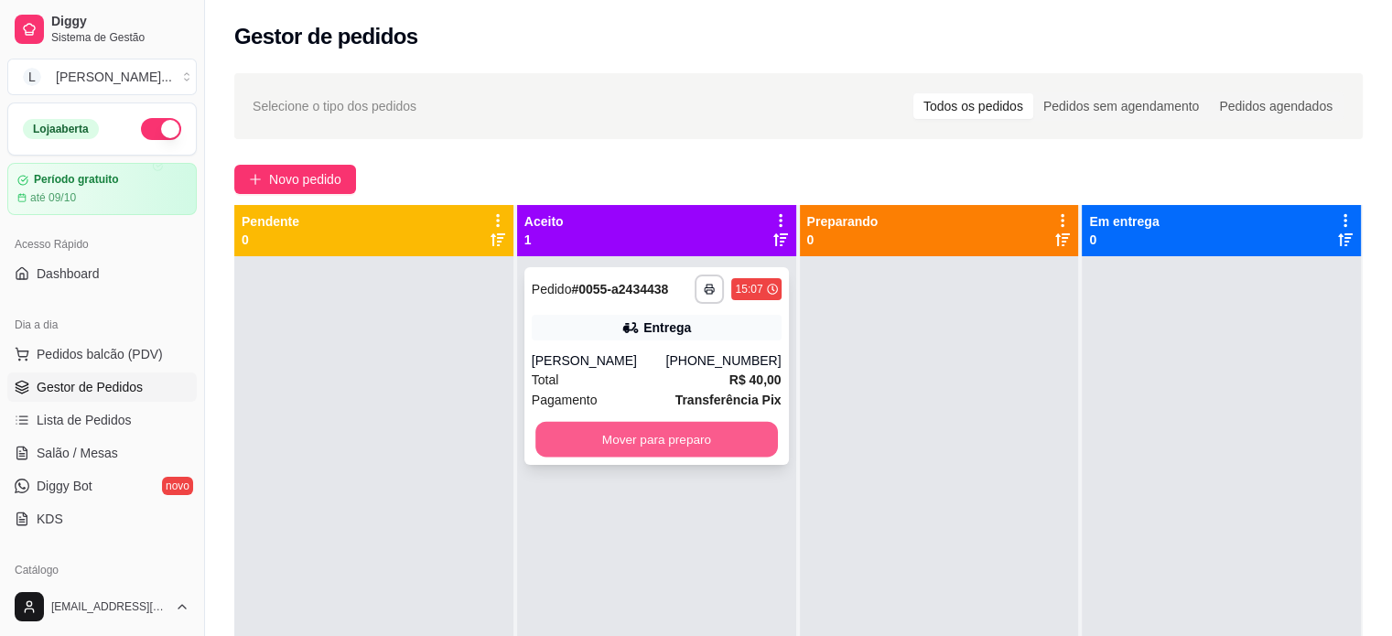
click at [664, 448] on button "Mover para preparo" at bounding box center [656, 440] width 243 height 36
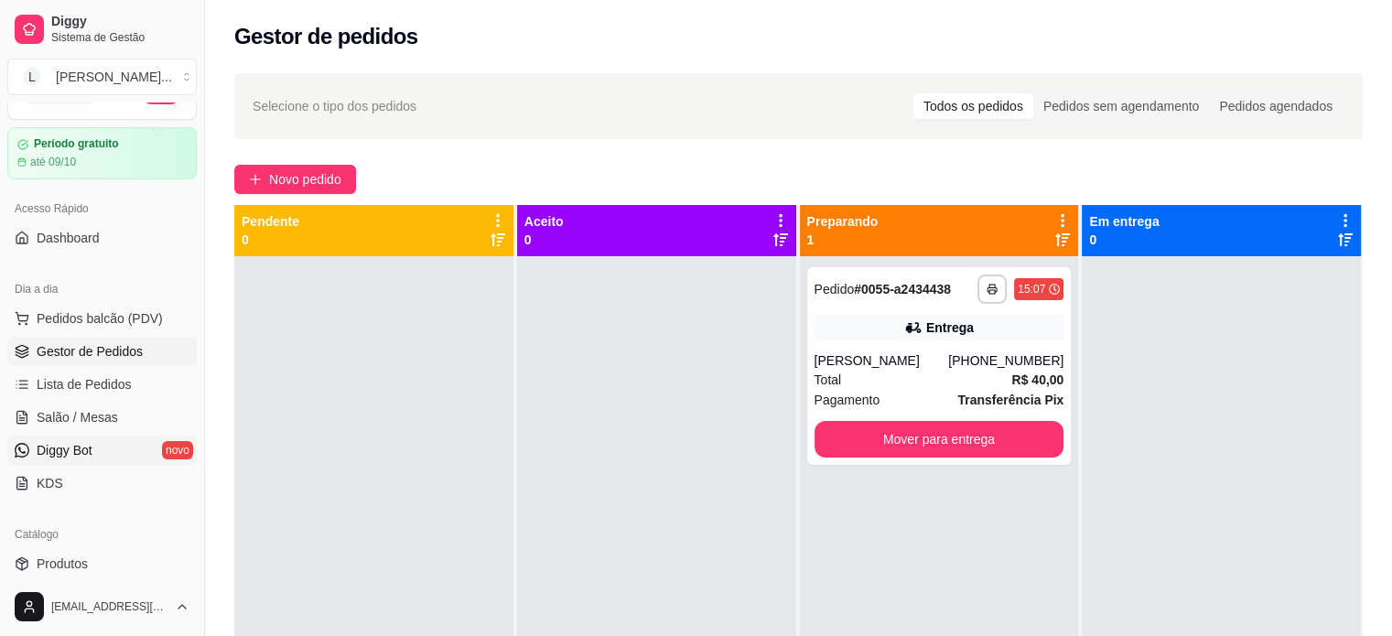
scroll to position [92, 0]
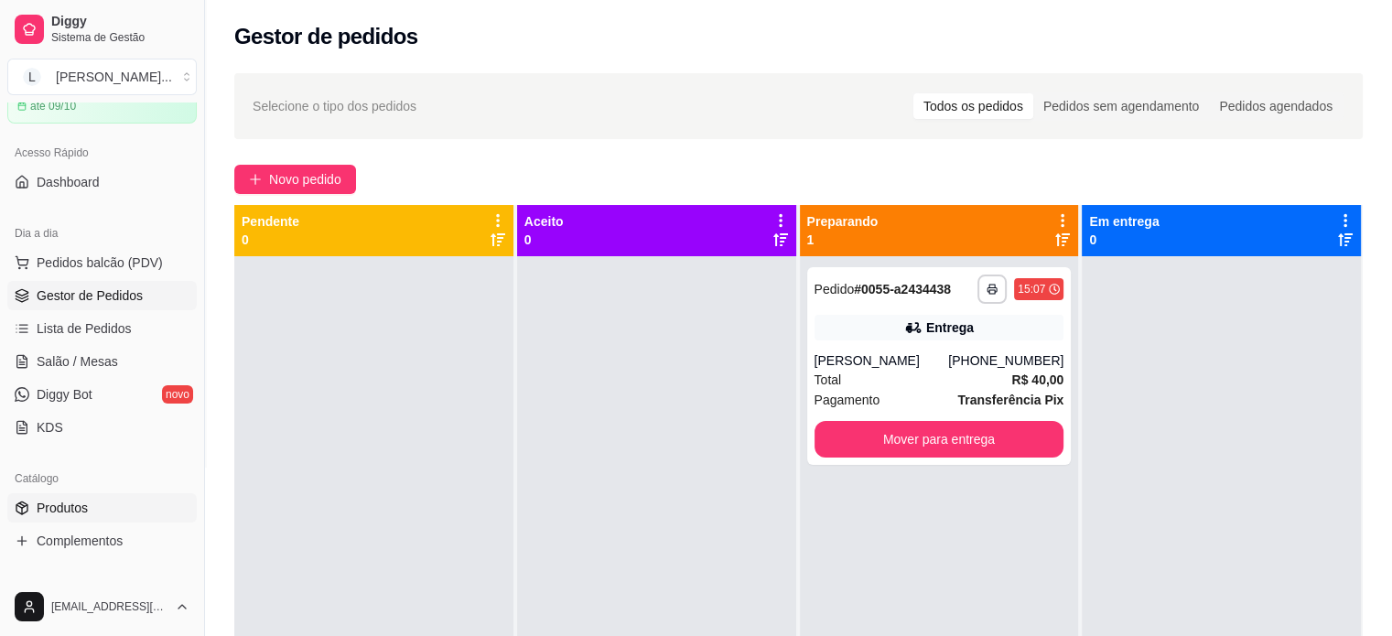
click at [72, 504] on span "Produtos" at bounding box center [62, 508] width 51 height 18
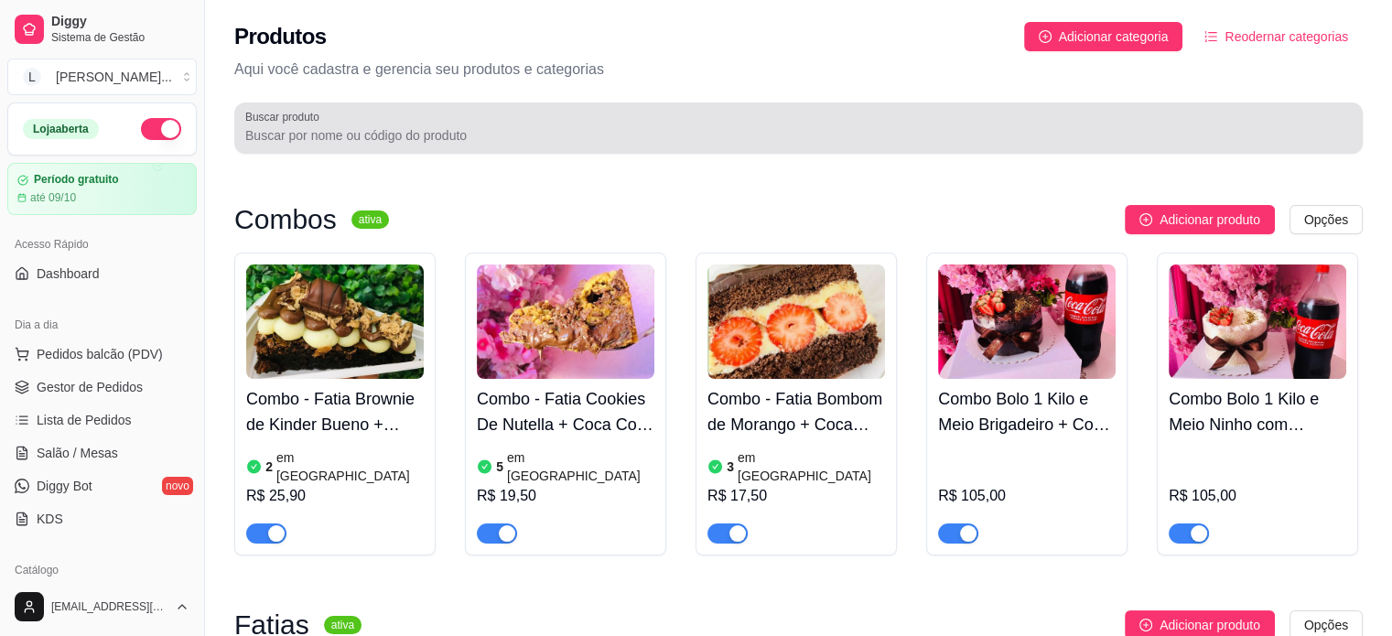
click at [463, 136] on input "Buscar produto" at bounding box center [798, 135] width 1106 height 18
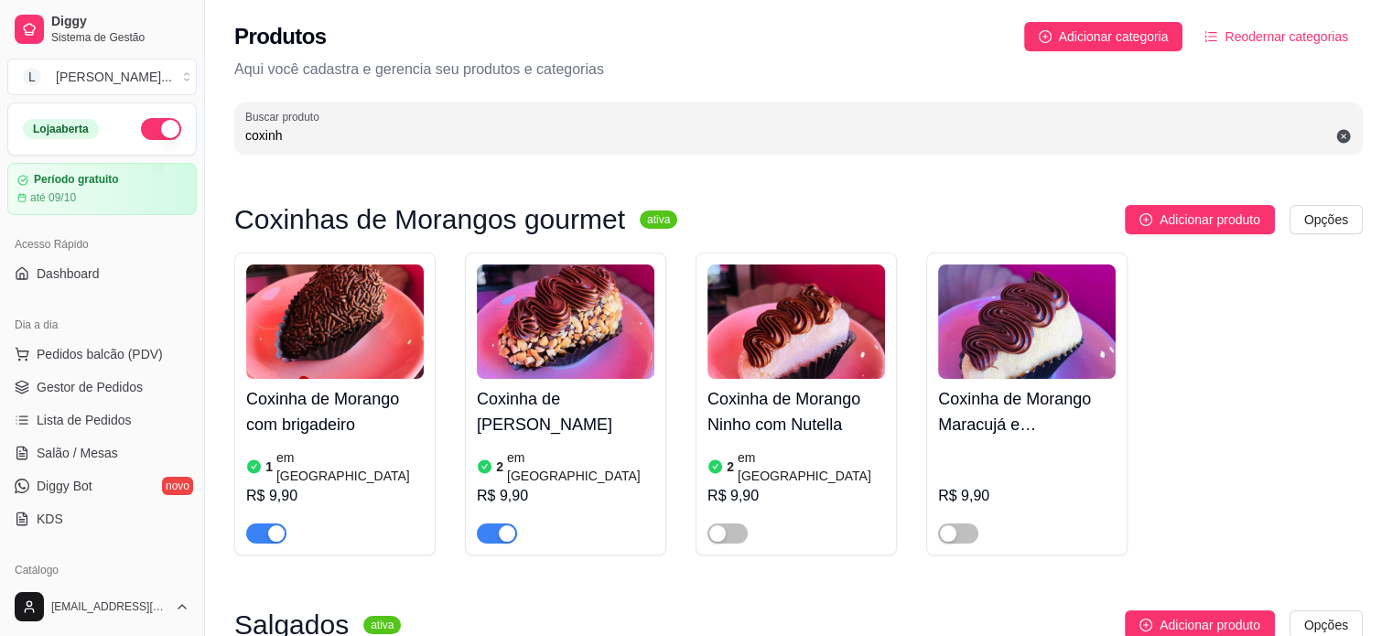
type input "coxinh"
click at [555, 398] on h4 "Coxinha de [PERSON_NAME]" at bounding box center [566, 411] width 178 height 51
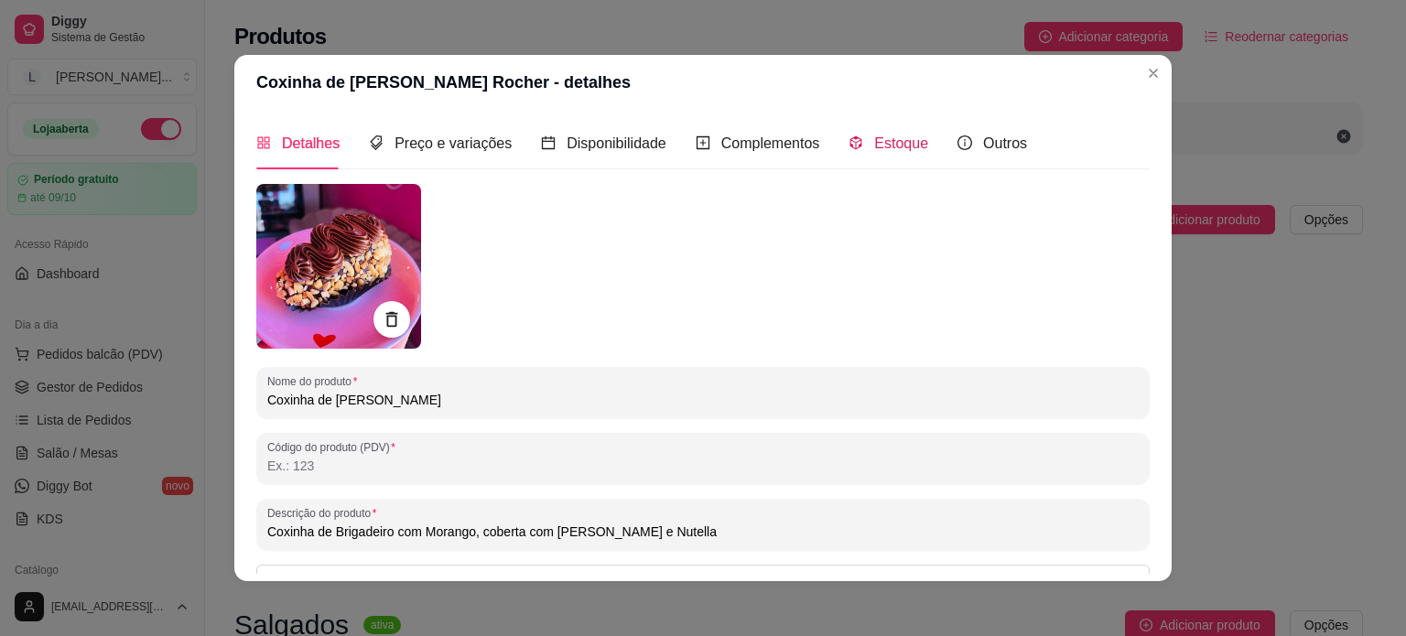
click at [887, 137] on span "Estoque" at bounding box center [901, 143] width 54 height 16
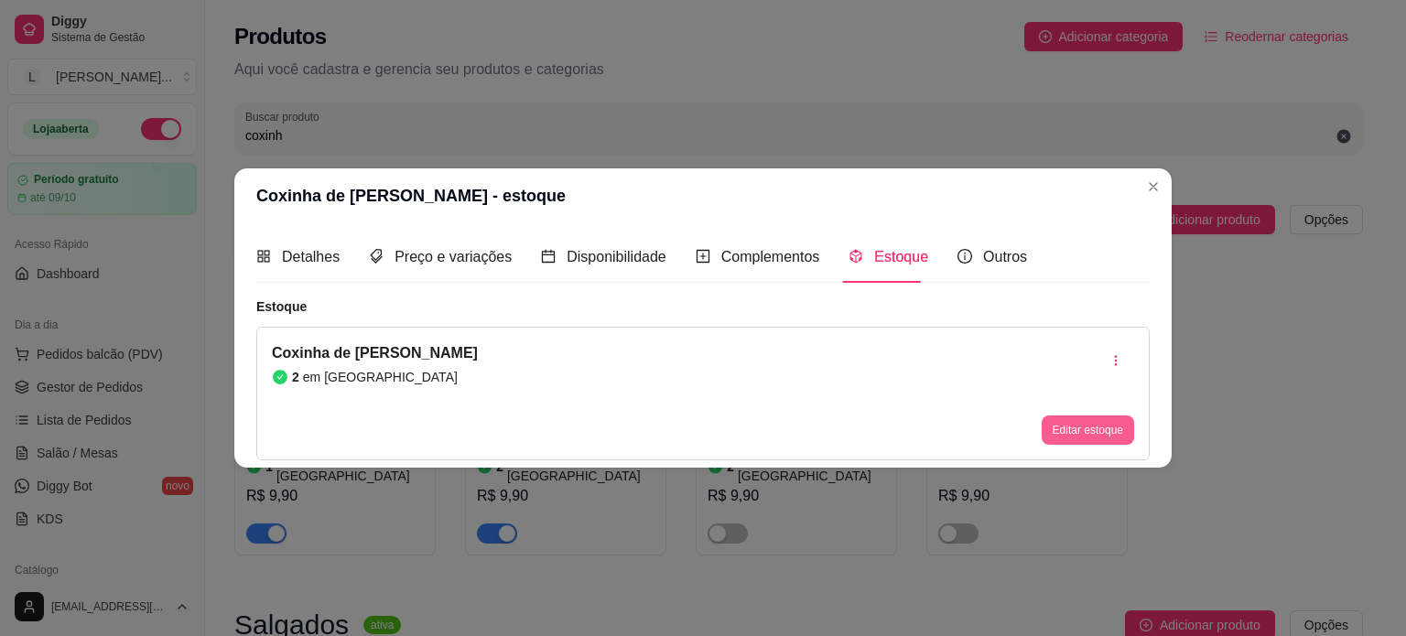
click at [1067, 423] on button "Editar estoque" at bounding box center [1088, 430] width 92 height 29
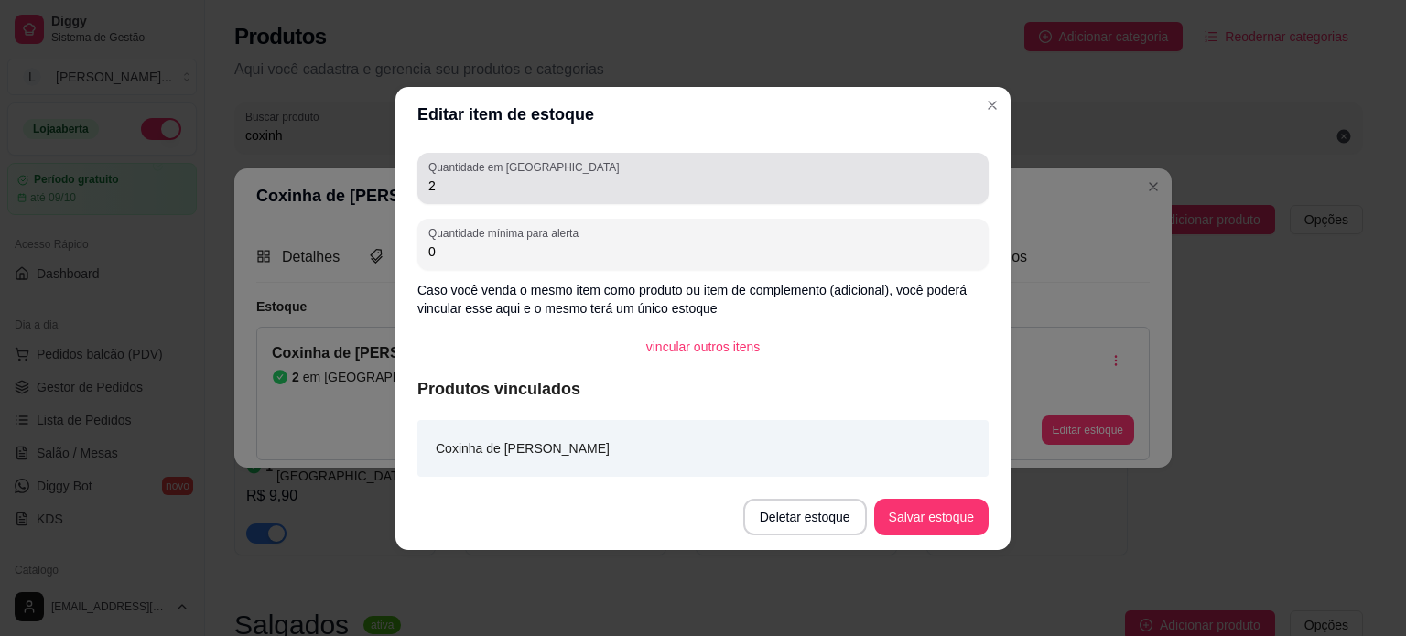
click at [443, 200] on div "Quantidade em estoque 2" at bounding box center [702, 178] width 571 height 51
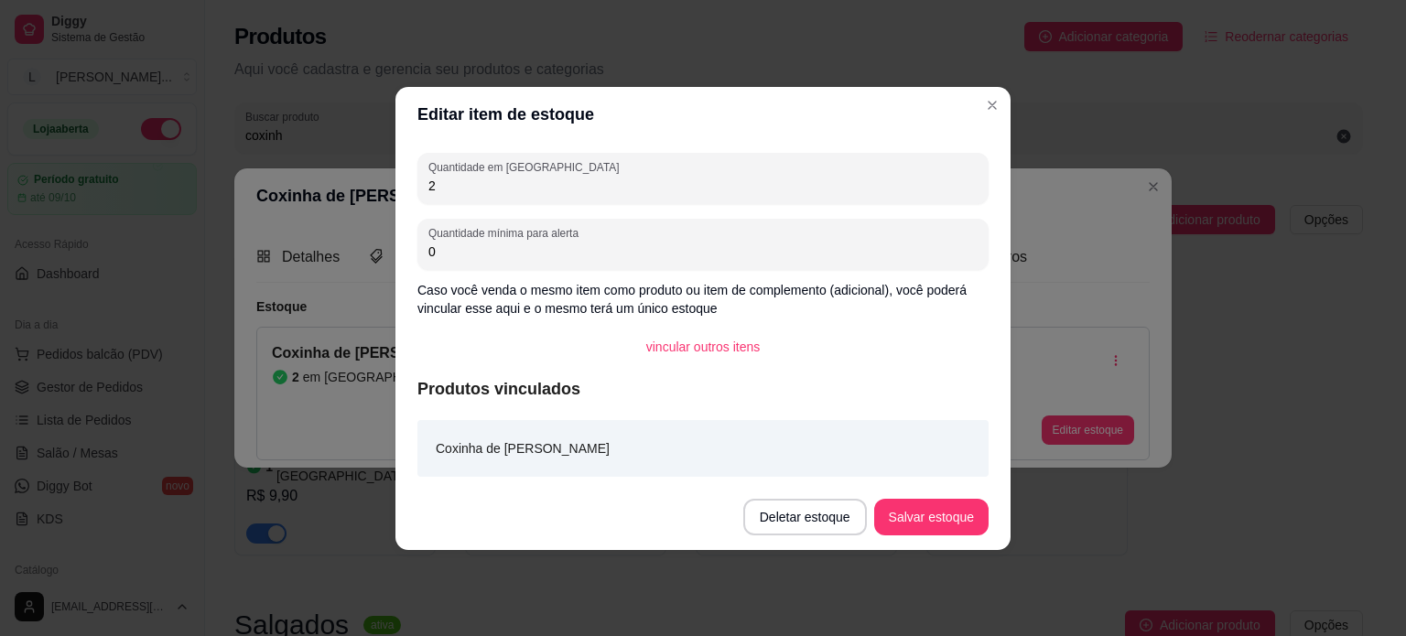
click at [449, 192] on input "2" at bounding box center [702, 186] width 549 height 18
type input "1"
click at [917, 511] on button "Salvar estoque" at bounding box center [931, 517] width 112 height 36
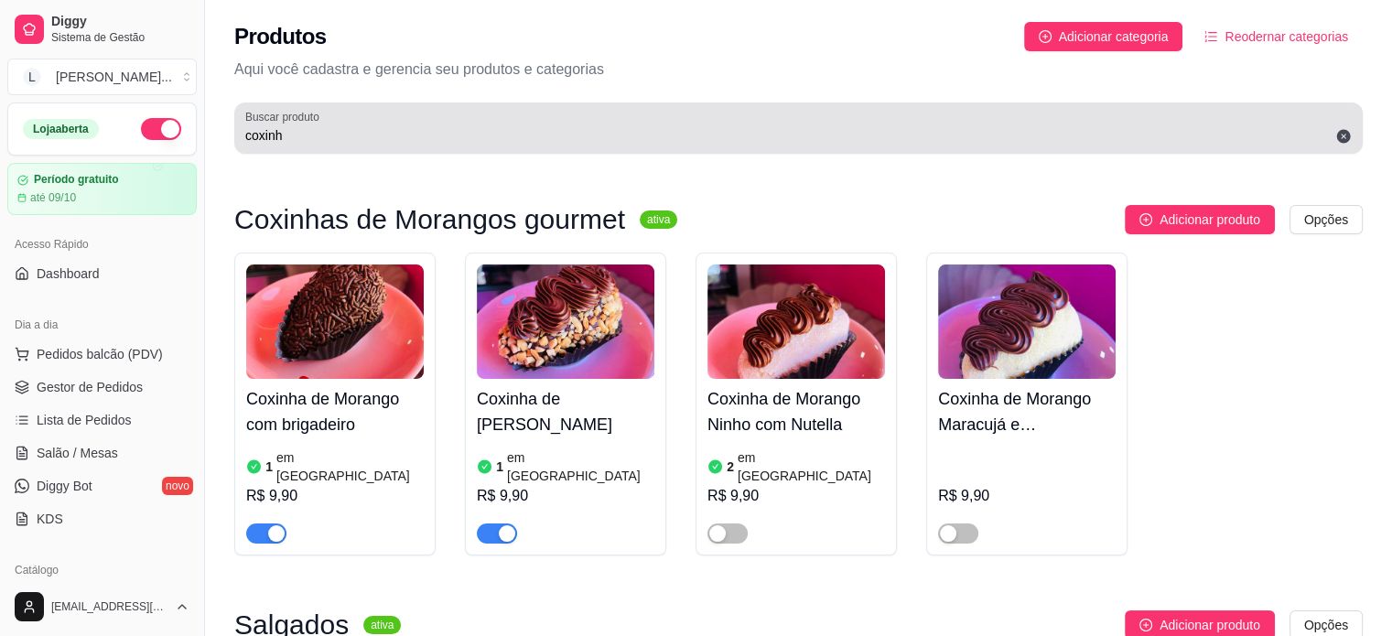
click at [306, 126] on input "coxinh" at bounding box center [798, 135] width 1106 height 18
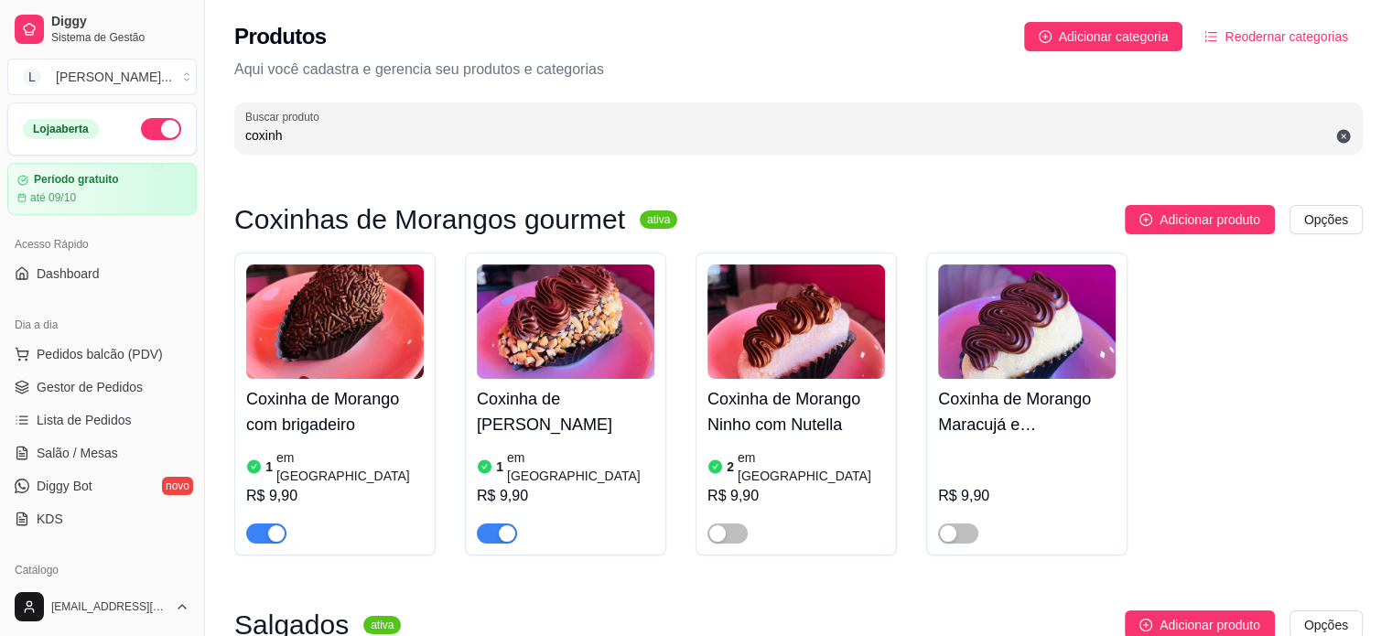
click at [306, 126] on input "coxinh" at bounding box center [798, 135] width 1106 height 18
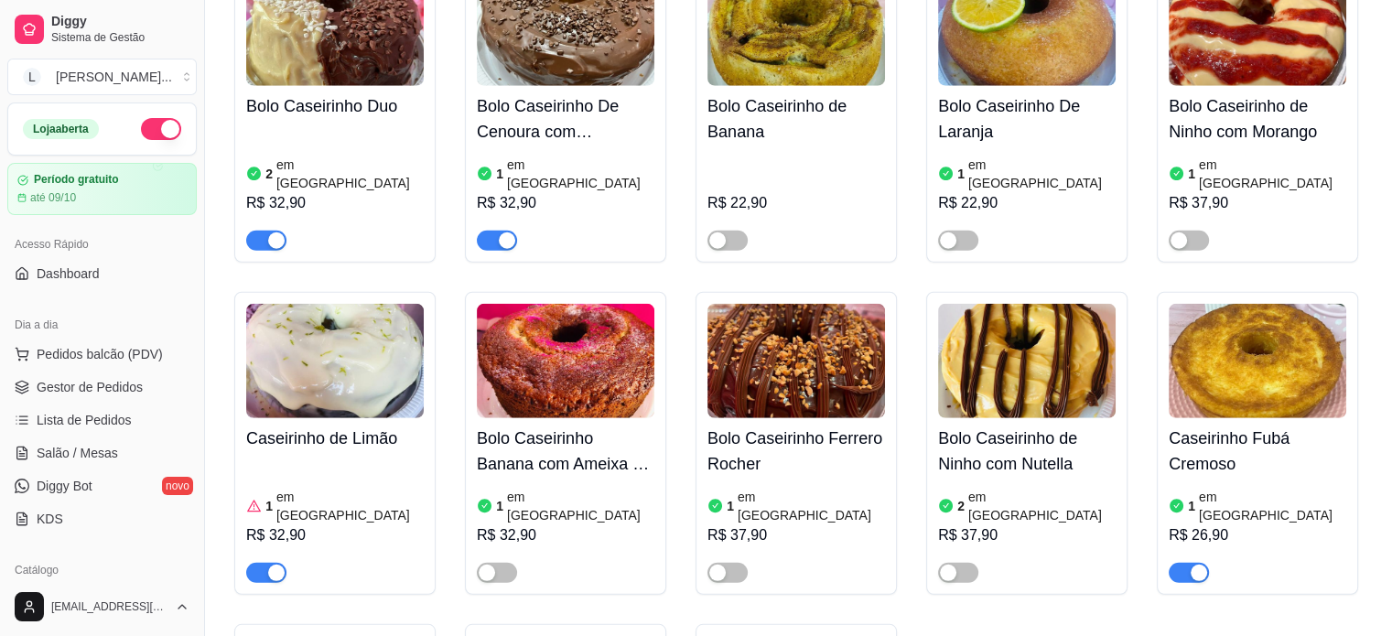
scroll to position [4942, 0]
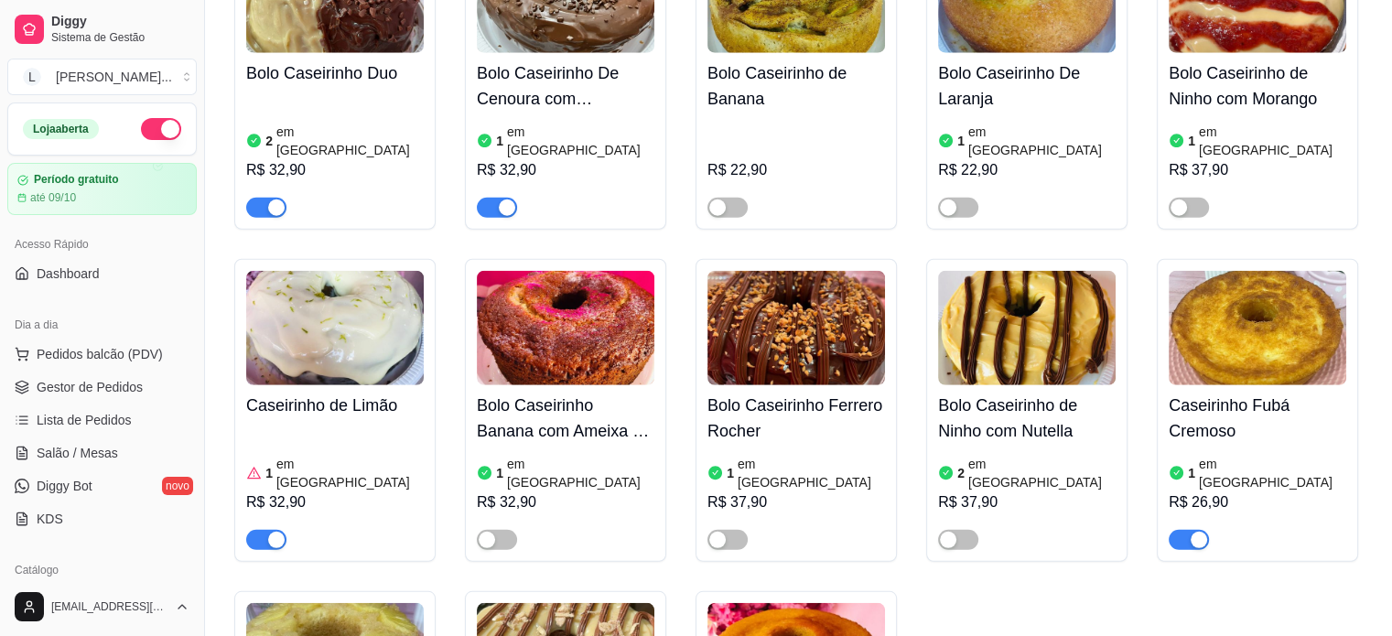
click at [729, 528] on div at bounding box center [727, 539] width 40 height 22
click at [718, 532] on div "button" at bounding box center [717, 540] width 16 height 16
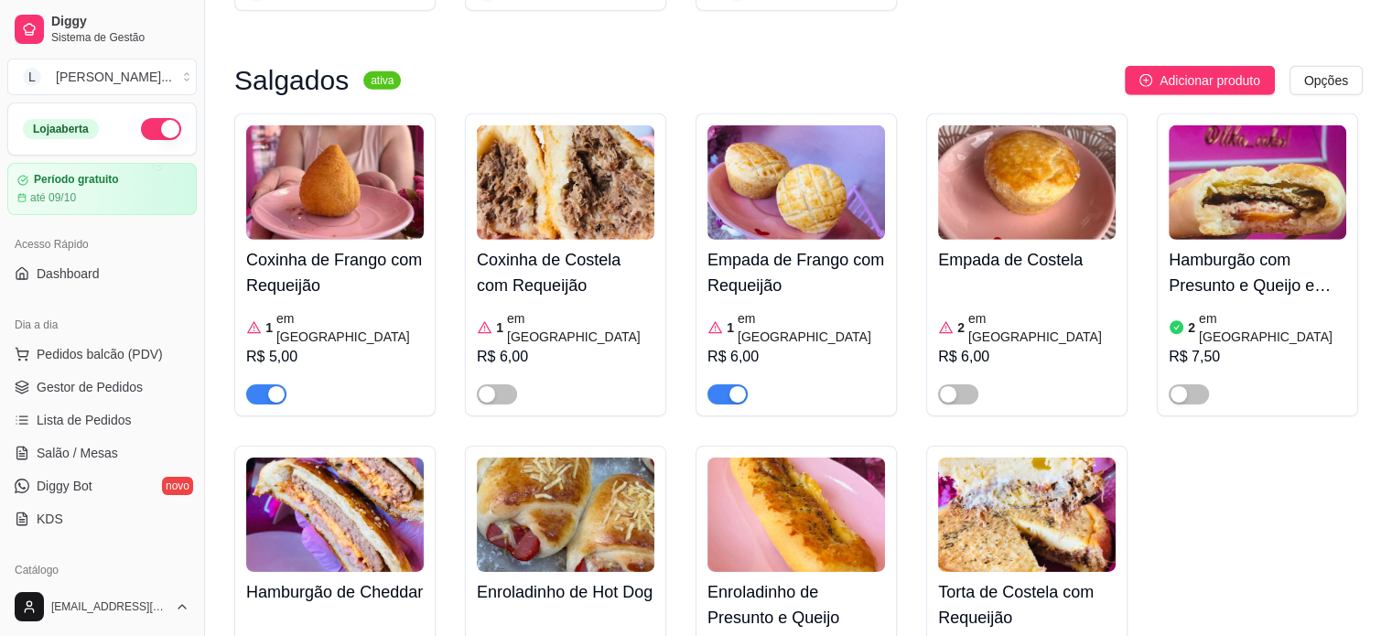
scroll to position [5857, 0]
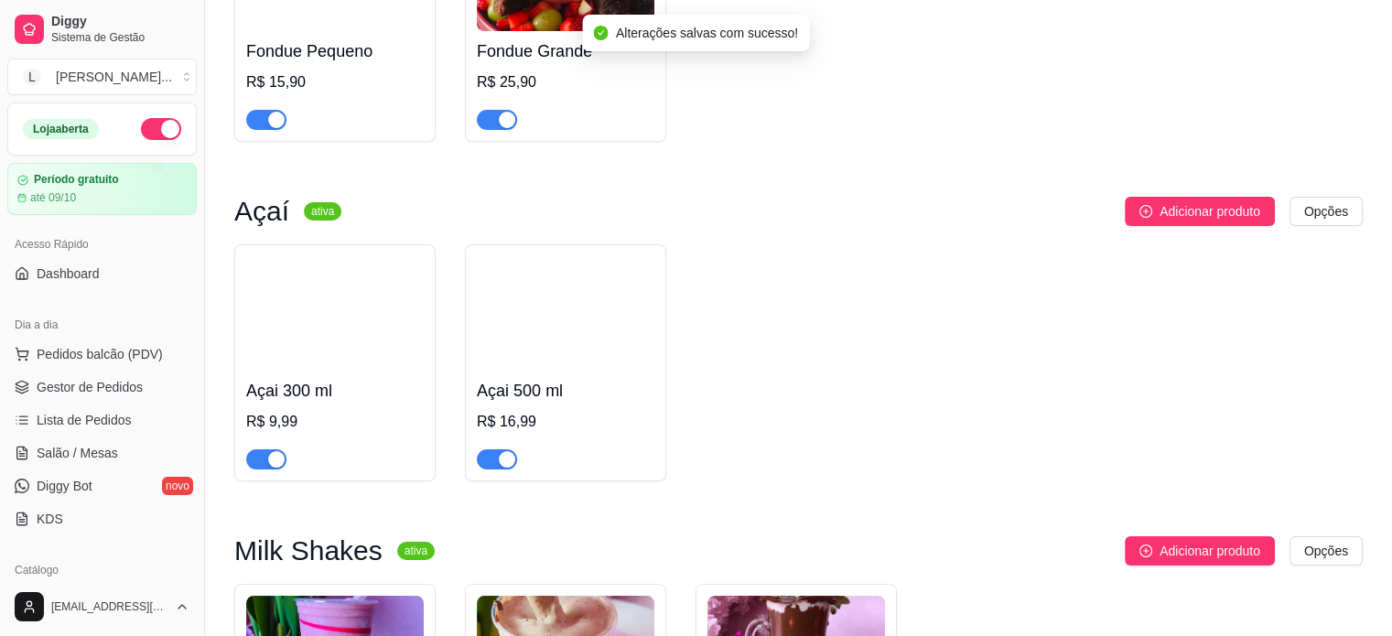
scroll to position [6773, 0]
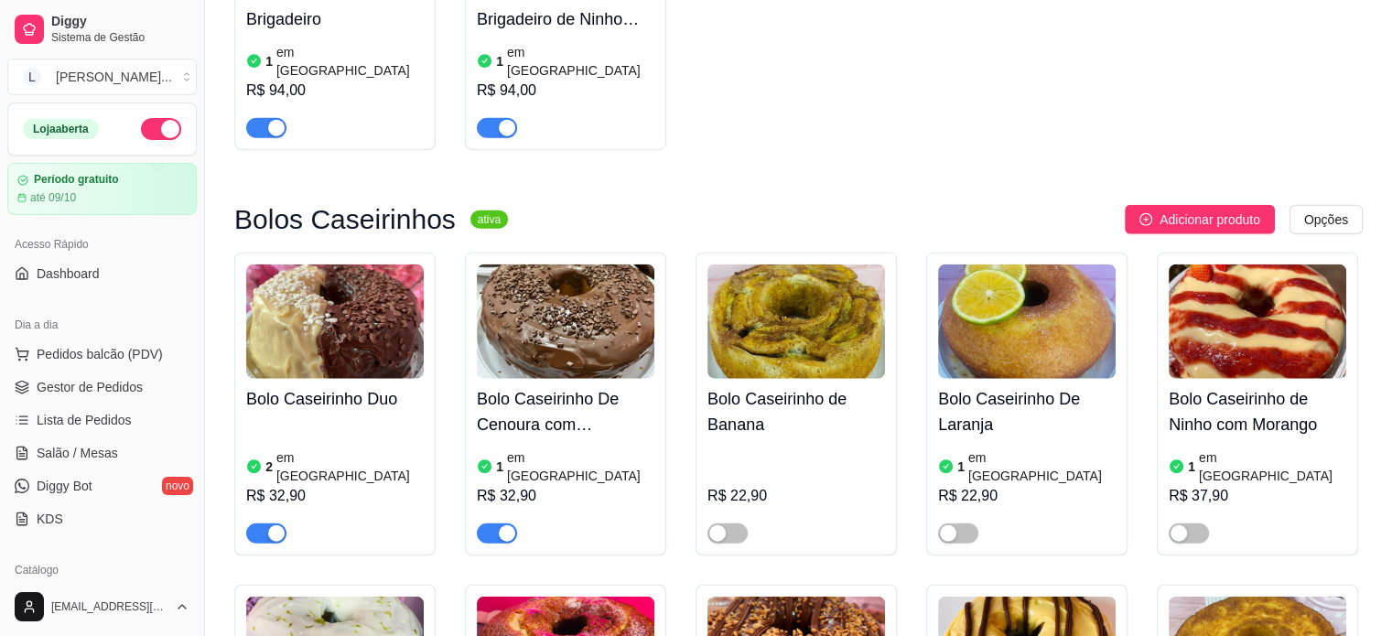
scroll to position [4942, 0]
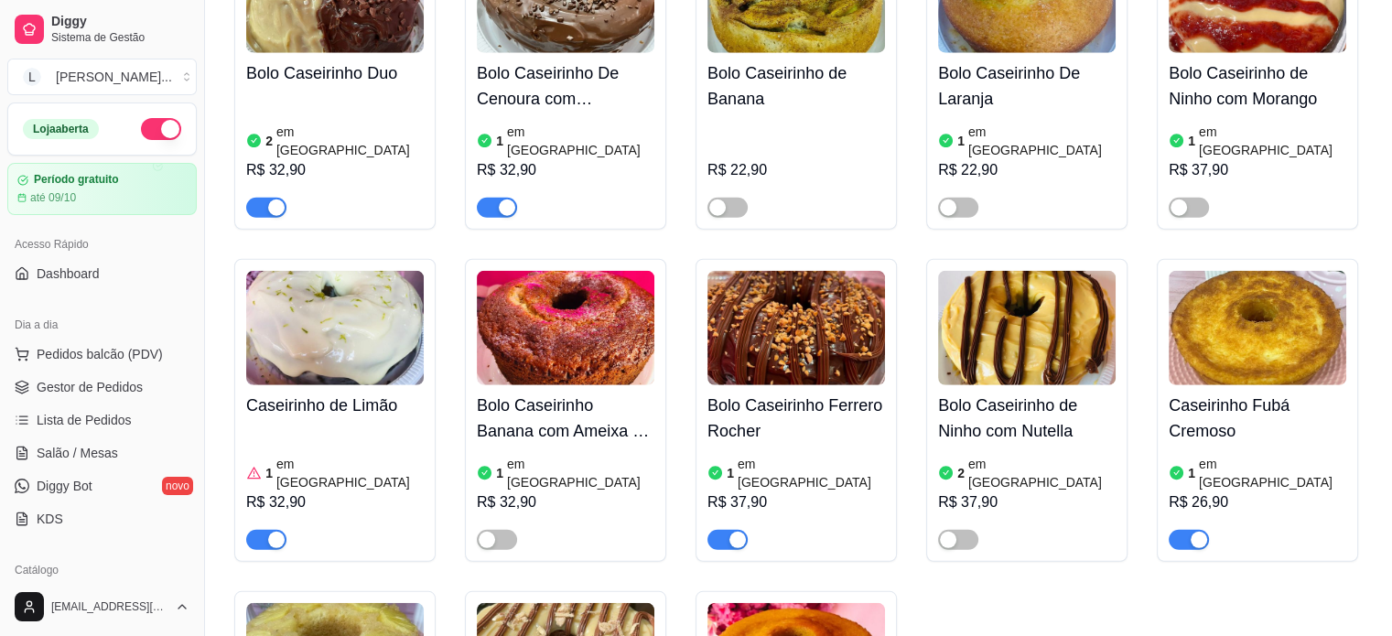
click at [1192, 532] on div "button" at bounding box center [1199, 540] width 16 height 16
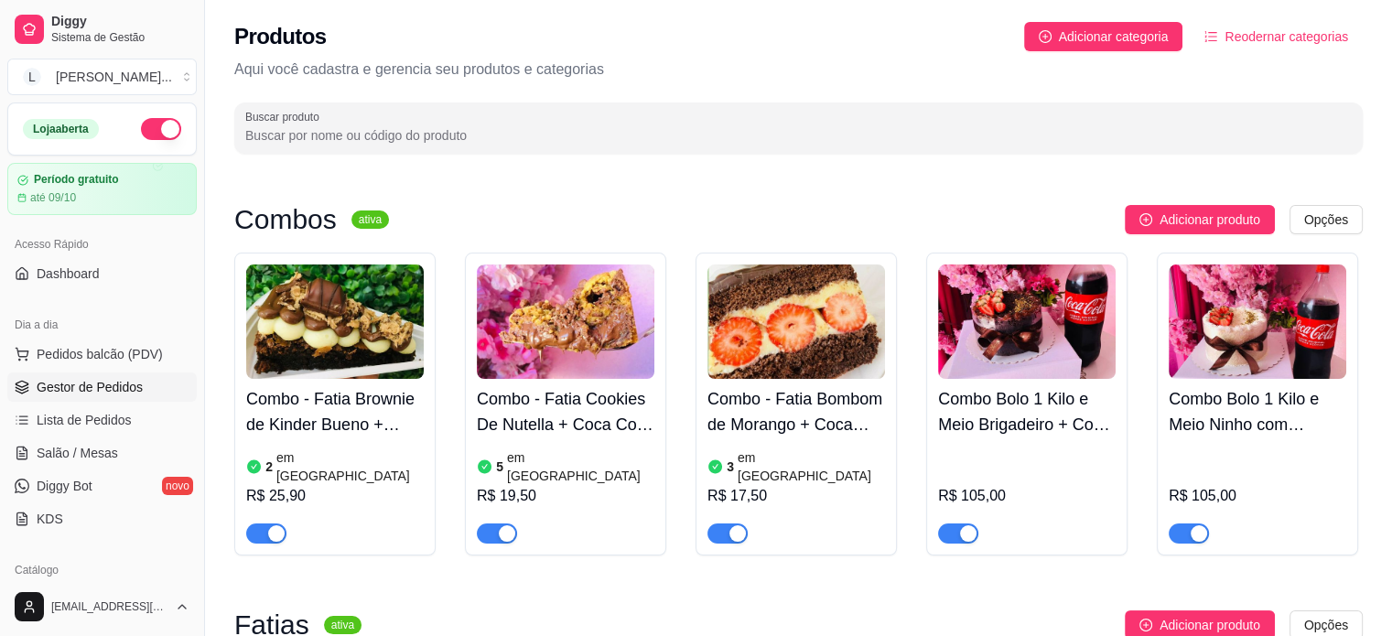
click at [119, 383] on span "Gestor de Pedidos" at bounding box center [90, 387] width 106 height 18
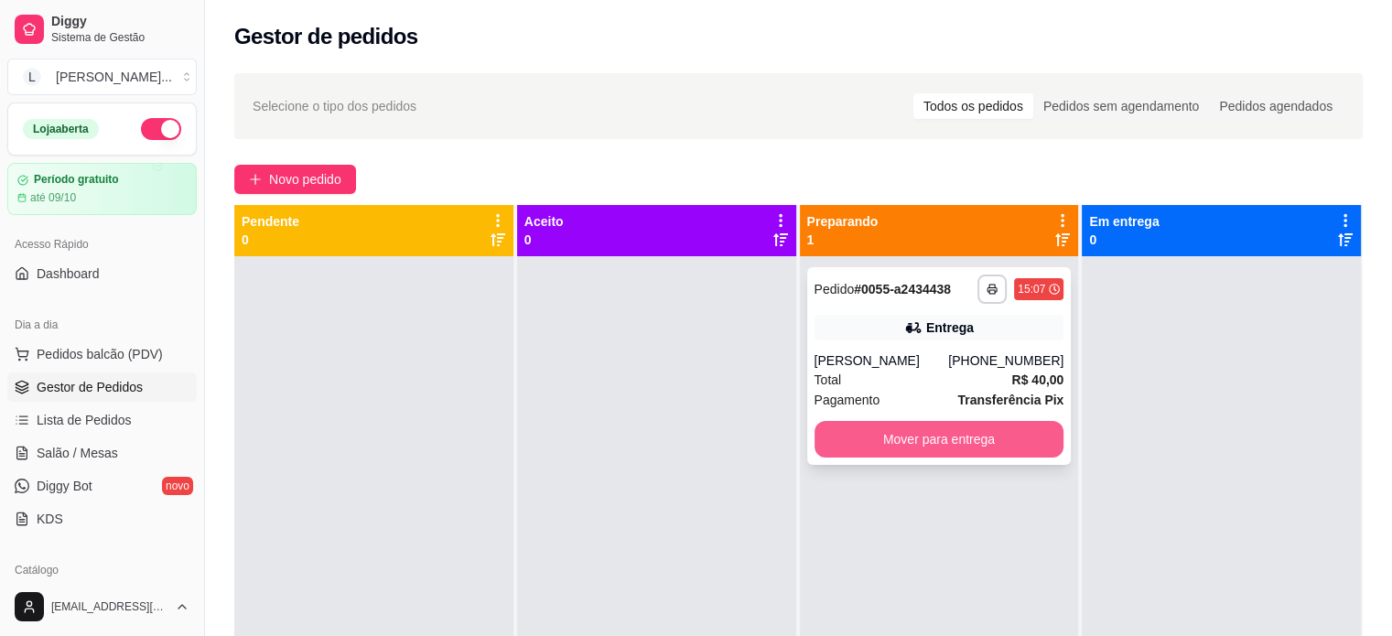
click at [958, 426] on button "Mover para entrega" at bounding box center [940, 439] width 250 height 37
